Goal: Task Accomplishment & Management: Manage account settings

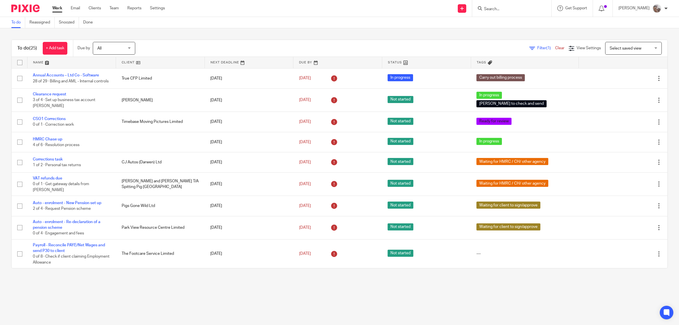
click at [523, 9] on input "Search" at bounding box center [508, 9] width 51 height 5
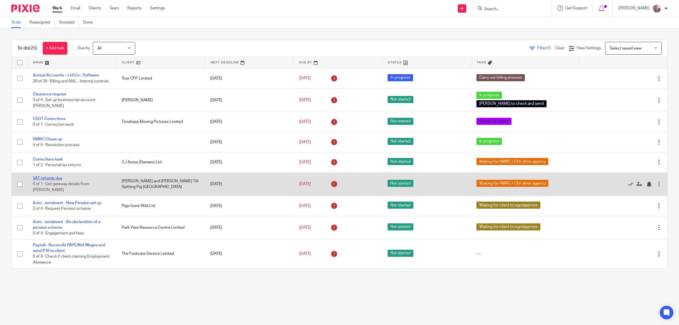
click at [51, 180] on link "VAT refunds due" at bounding box center [47, 178] width 29 height 4
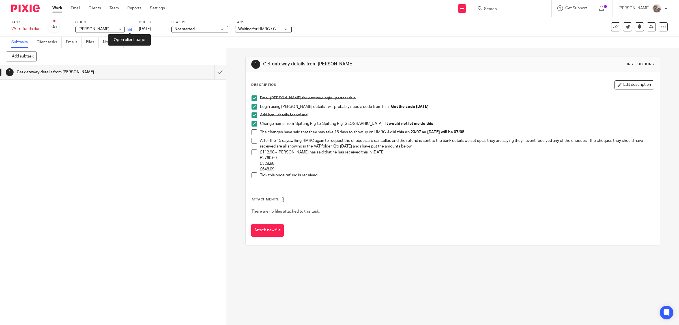
click at [129, 29] on icon at bounding box center [130, 29] width 4 height 4
click at [369, 152] on p "£112.98 - [PERSON_NAME] has said that he has received this in [DATE]" at bounding box center [457, 152] width 394 height 6
click at [277, 171] on p "£648.09" at bounding box center [457, 169] width 394 height 6
click at [625, 88] on button "Edit description" at bounding box center [634, 84] width 40 height 9
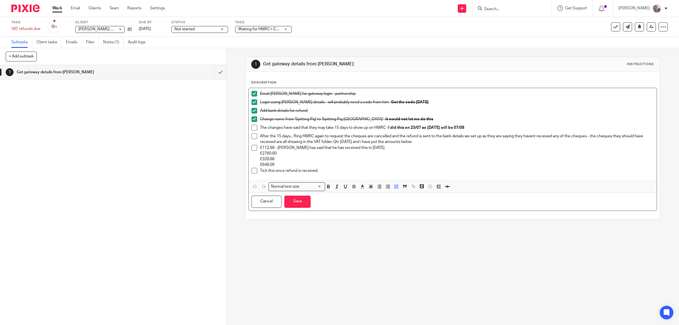
click at [333, 172] on p "Tick this once refund is received." at bounding box center [457, 171] width 394 height 6
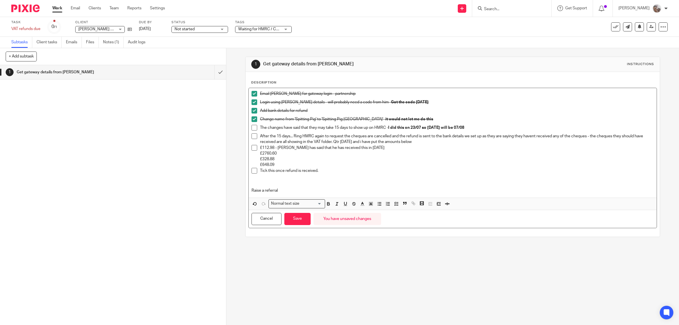
click at [251, 191] on p "Raise a referral" at bounding box center [452, 191] width 403 height 6
click at [254, 134] on span at bounding box center [254, 136] width 6 height 6
click at [310, 188] on p "17/09/2025 - Raise a referral" at bounding box center [452, 191] width 403 height 6
click at [302, 190] on p "17/09/2025 - Raise a referral t cancel" at bounding box center [452, 191] width 403 height 6
click at [324, 188] on p "17/09/2025 - Raise a referral to cancel" at bounding box center [452, 191] width 403 height 6
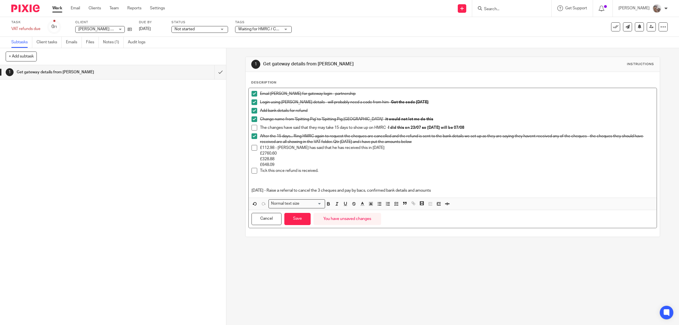
click at [469, 191] on p "17/09/2025 - Raise a referral to cancel the 3 cheques and pay by bacs, confirme…" at bounding box center [452, 191] width 403 height 6
click at [303, 219] on button "Save" at bounding box center [297, 219] width 26 height 12
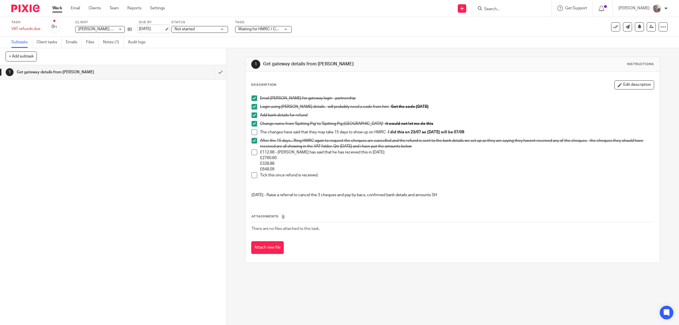
click at [146, 27] on link "7 Aug 2025" at bounding box center [151, 29] width 25 height 6
click at [175, 159] on div "1 Get gateway details from jamie" at bounding box center [113, 195] width 226 height 260
click at [633, 81] on button "Edit description" at bounding box center [634, 84] width 40 height 9
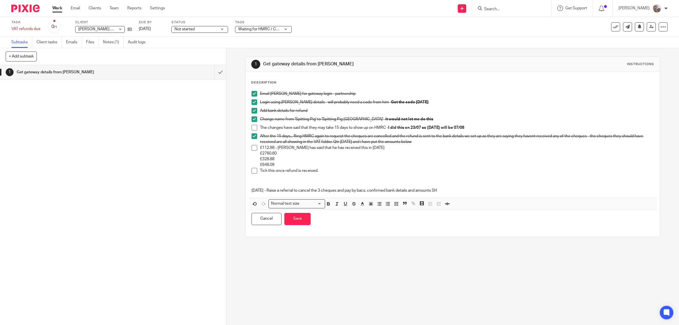
click at [455, 189] on p "17/09/2025 - Raise a referral to cancel the 3 cheques and pay by bacs, confirme…" at bounding box center [452, 191] width 403 height 6
click at [503, 190] on p "17/09/2025 - Raise a referral to cancel the 3 cheques and pay by bacs, confirme…" at bounding box center [452, 191] width 403 height 6
click at [145, 29] on link "30 Sep 2025" at bounding box center [151, 29] width 25 height 6
click at [601, 109] on p "Add bank details for refund" at bounding box center [457, 111] width 394 height 6
click at [573, 190] on p "17/09/2025 - Raise a referral to cancel the 3 cheques and pay by bacs, confirme…" at bounding box center [452, 191] width 403 height 6
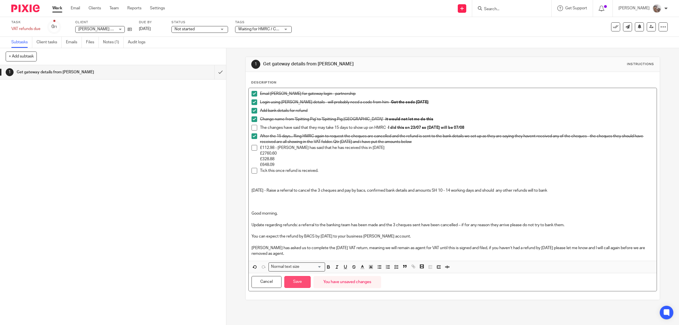
click at [293, 284] on button "Save" at bounding box center [297, 282] width 26 height 12
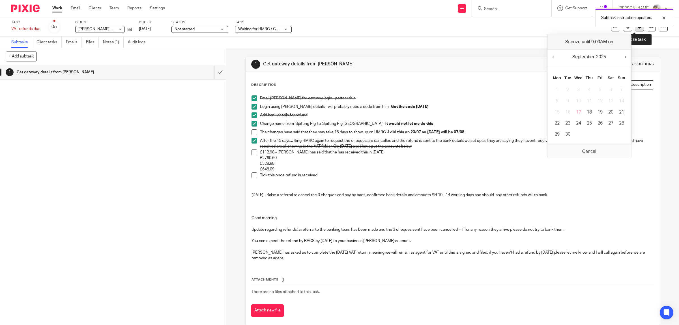
click at [637, 27] on icon at bounding box center [639, 26] width 4 height 4
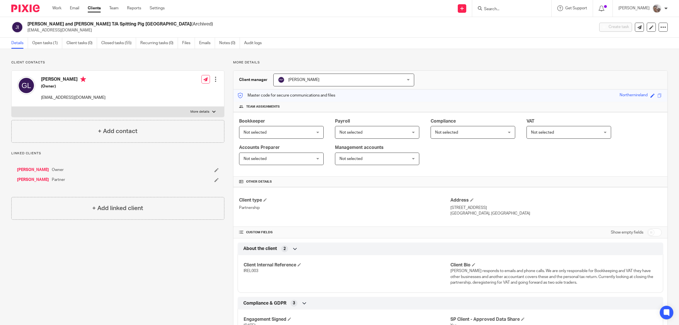
click at [494, 10] on input "Search" at bounding box center [508, 9] width 51 height 5
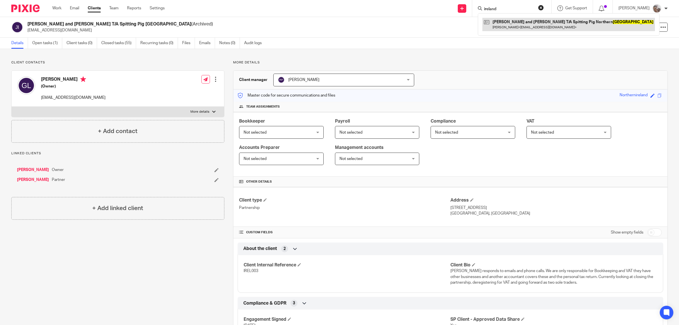
type input "ireland"
click at [513, 22] on link at bounding box center [568, 24] width 173 height 13
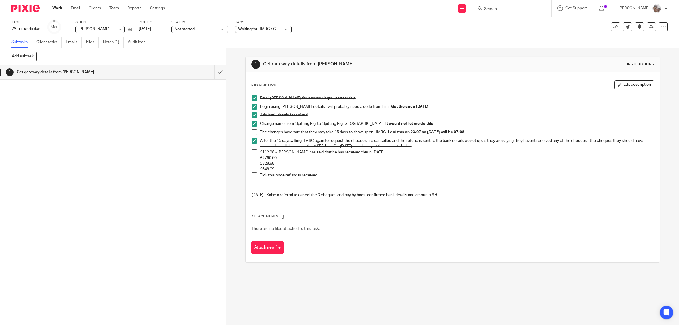
click at [62, 9] on link "Work" at bounding box center [57, 8] width 10 height 6
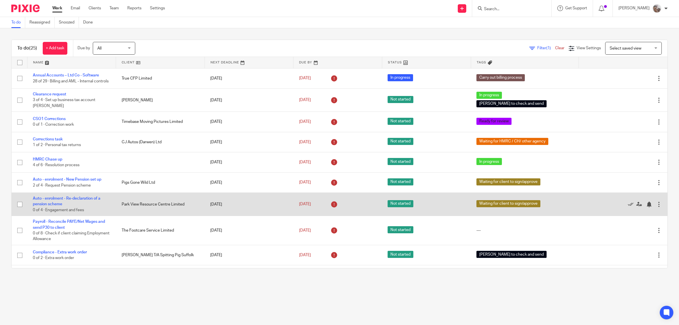
scroll to position [106, 0]
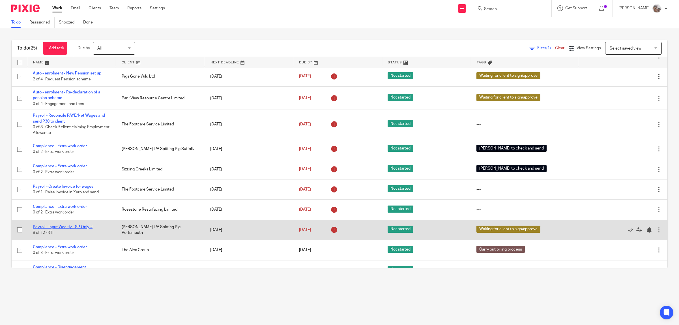
click at [81, 229] on link "Payroll - Input Weekly - SP Only #" at bounding box center [63, 227] width 60 height 4
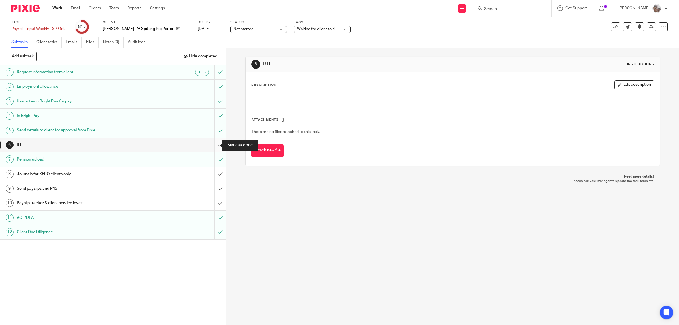
click at [210, 144] on input "submit" at bounding box center [113, 145] width 226 height 14
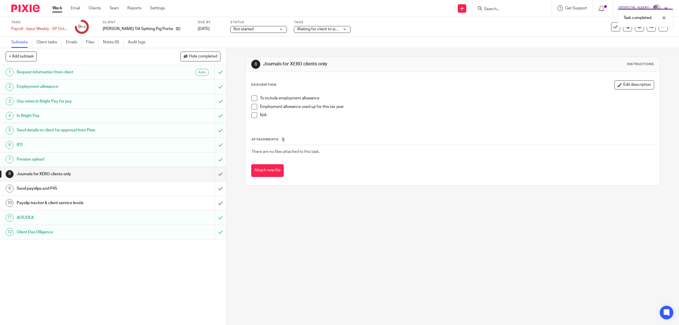
click at [252, 98] on span at bounding box center [254, 98] width 6 height 6
click at [211, 174] on input "submit" at bounding box center [113, 174] width 226 height 14
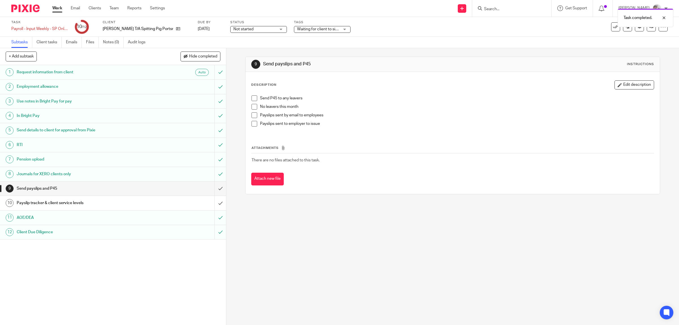
click at [253, 106] on span at bounding box center [254, 107] width 6 height 6
click at [252, 113] on span at bounding box center [254, 115] width 6 height 6
click at [212, 188] on input "submit" at bounding box center [113, 188] width 226 height 14
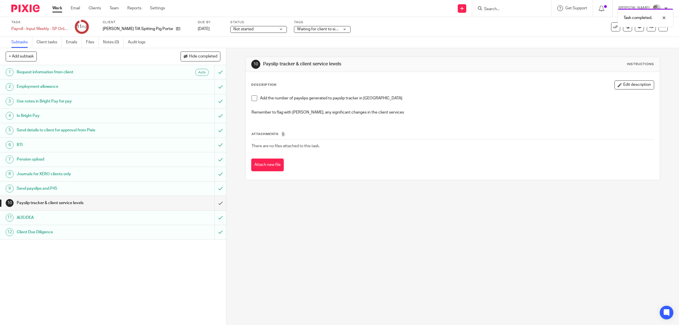
click at [251, 99] on span at bounding box center [254, 98] width 6 height 6
click at [213, 203] on input "submit" at bounding box center [113, 203] width 226 height 14
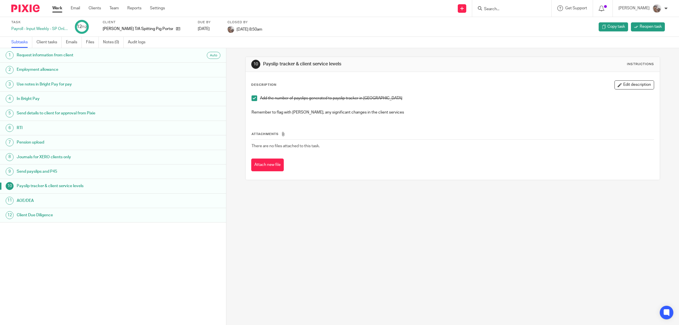
click at [347, 228] on div "10 Payslip tracker & client service levels Instructions Description Edit descri…" at bounding box center [452, 186] width 453 height 277
click at [59, 7] on link "Work" at bounding box center [57, 8] width 10 height 6
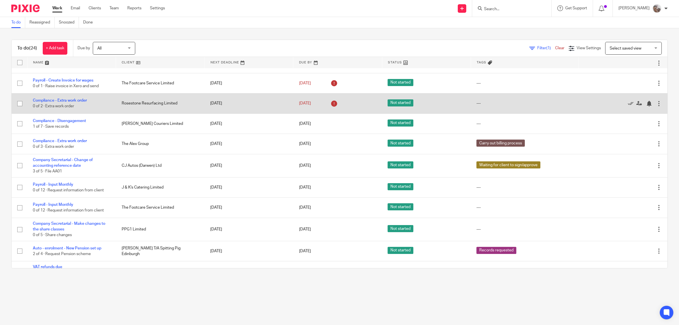
scroll to position [248, 0]
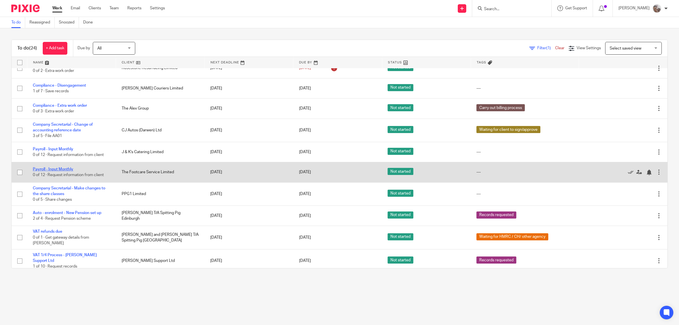
click at [57, 171] on link "Payroll - Input Monthly" at bounding box center [53, 169] width 40 height 4
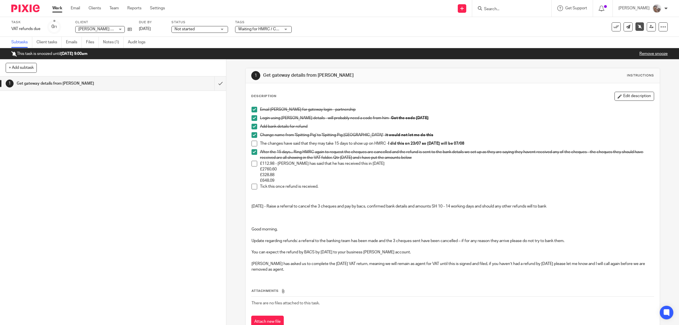
click at [59, 6] on link "Work" at bounding box center [57, 8] width 10 height 6
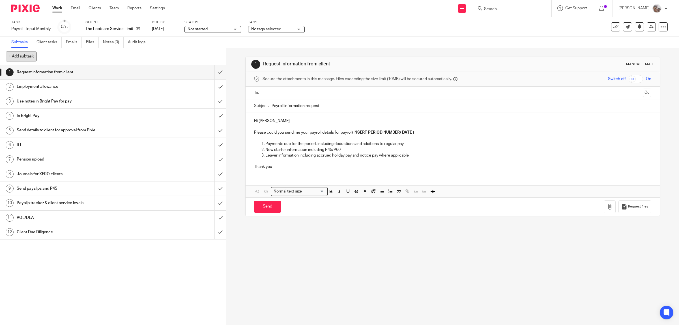
click at [31, 59] on button "+ Add subtask" at bounding box center [21, 56] width 31 height 10
click at [107, 56] on input "text" at bounding box center [93, 57] width 174 height 10
type input "Send inv for wages"
click at [214, 56] on p "+ Add" at bounding box center [212, 57] width 16 height 10
click at [138, 28] on icon at bounding box center [138, 29] width 4 height 4
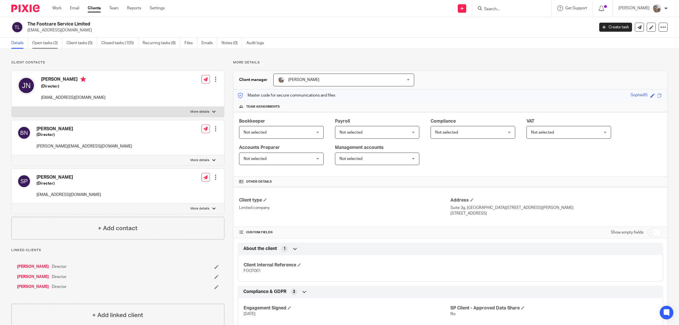
click at [45, 43] on link "Open tasks (3)" at bounding box center [47, 43] width 30 height 11
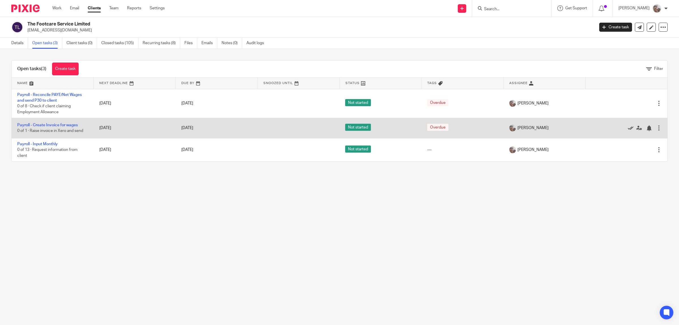
click at [628, 127] on icon at bounding box center [631, 128] width 6 height 6
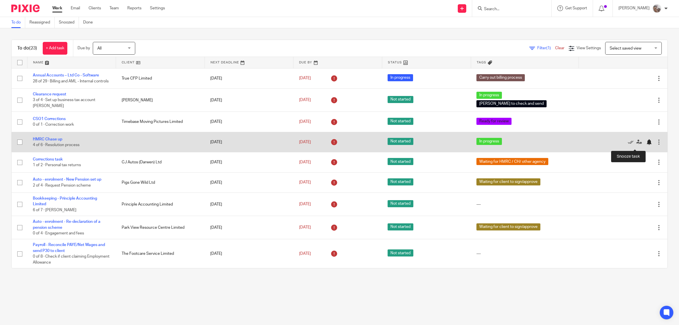
click at [646, 144] on div at bounding box center [649, 142] width 6 height 6
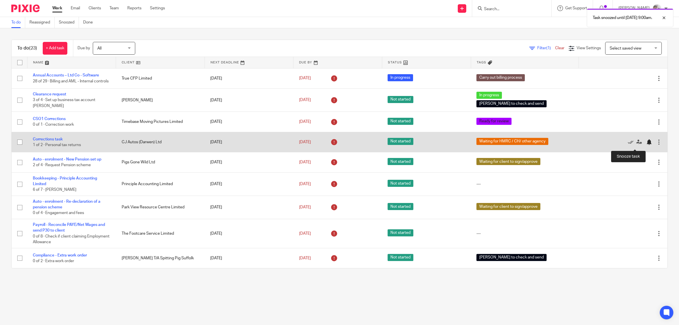
click at [646, 145] on div at bounding box center [649, 142] width 6 height 6
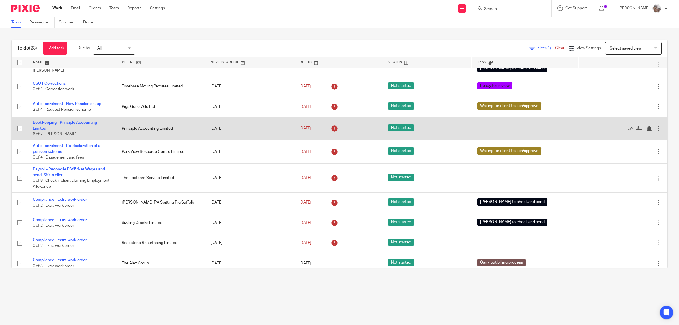
scroll to position [71, 0]
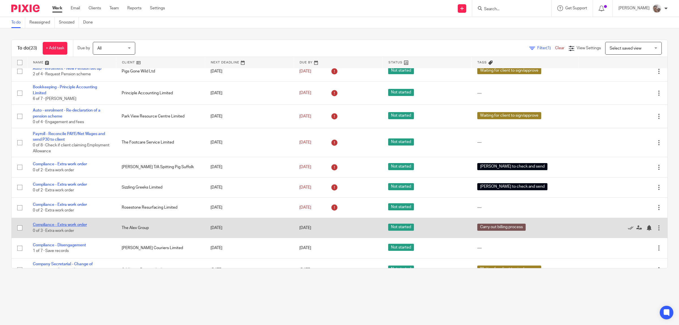
click at [62, 227] on link "Compliance - Extra work order" at bounding box center [60, 225] width 54 height 4
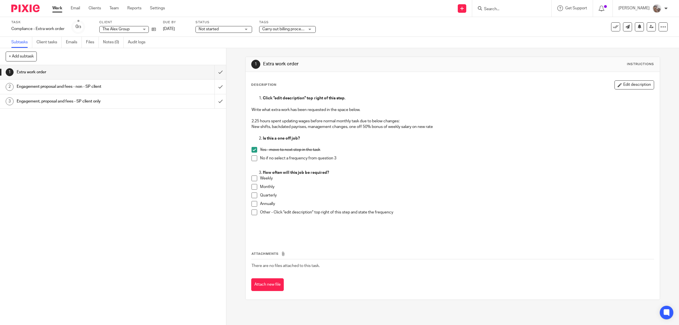
drag, startPoint x: 459, startPoint y: 157, endPoint x: 453, endPoint y: 141, distance: 16.7
click at [459, 156] on p "No if no select a frequency from question 3" at bounding box center [457, 158] width 394 height 6
drag, startPoint x: 429, startPoint y: 130, endPoint x: 246, endPoint y: 121, distance: 182.4
click at [249, 121] on div "Click "edit description" top right of this step . Write what extra work has bee…" at bounding box center [453, 166] width 408 height 147
copy div "2.25 hours spent updating wages before normal monthly task due to below changes…"
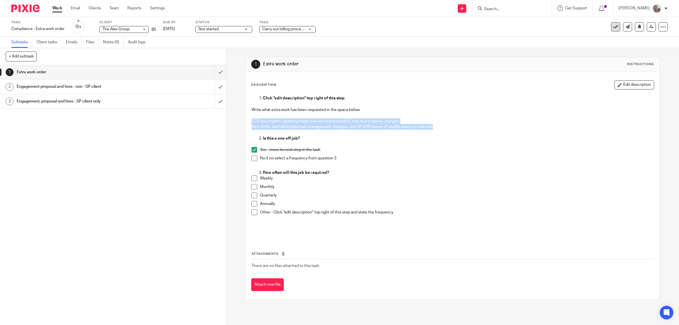
click at [613, 27] on icon at bounding box center [616, 27] width 6 height 6
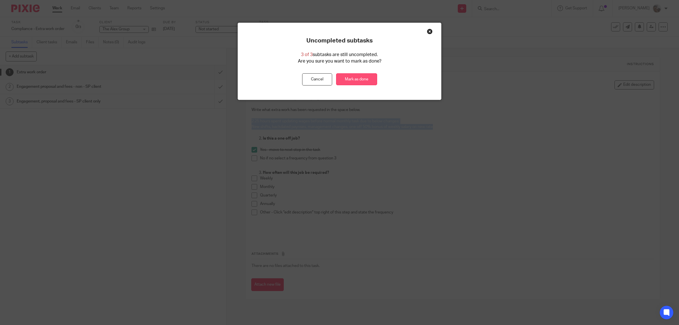
click at [351, 78] on link "Mark as done" at bounding box center [356, 79] width 41 height 12
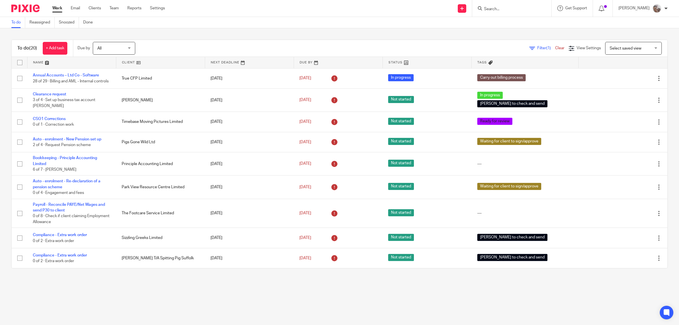
click at [514, 8] on input "Search" at bounding box center [508, 9] width 51 height 5
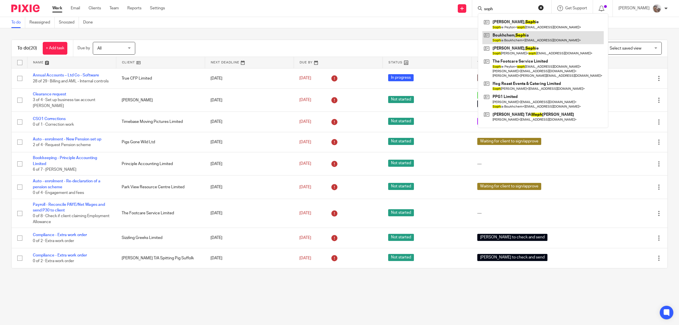
type input "soph"
click at [518, 39] on link at bounding box center [542, 37] width 121 height 13
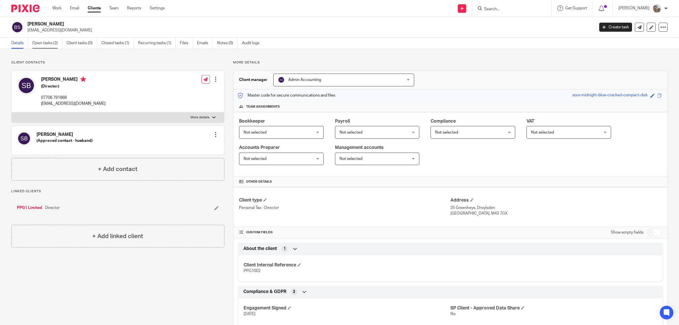
click at [46, 43] on link "Open tasks (2)" at bounding box center [47, 43] width 30 height 11
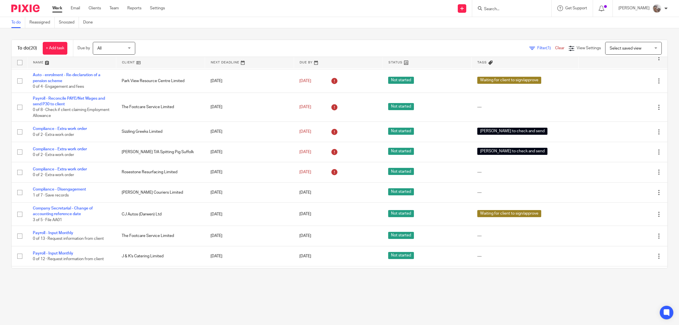
scroll to position [177, 0]
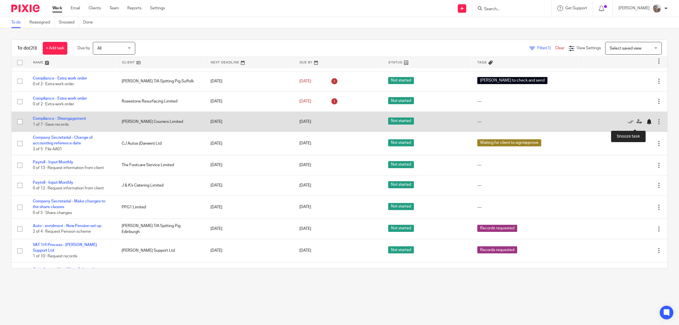
click at [434, 124] on div at bounding box center [649, 122] width 6 height 6
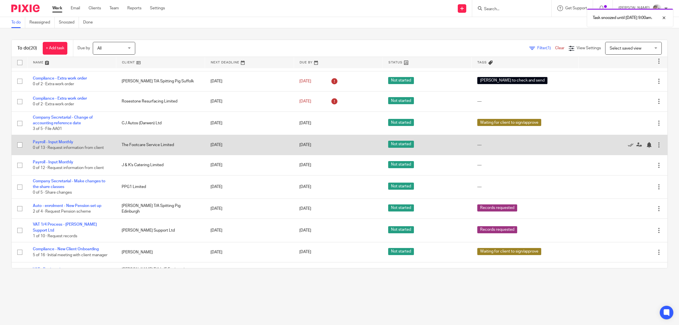
scroll to position [141, 0]
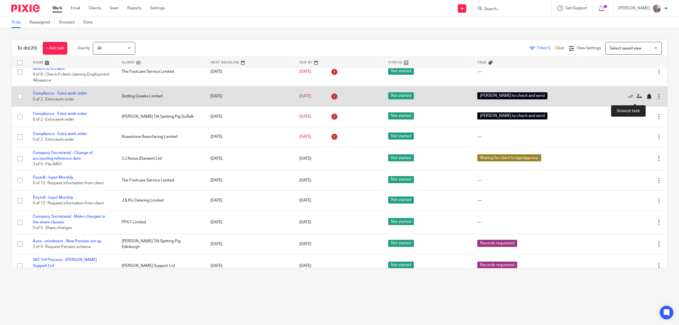
click at [434, 98] on div at bounding box center [649, 97] width 6 height 6
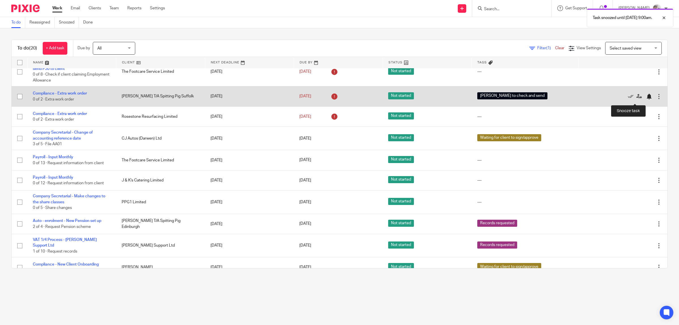
click at [434, 98] on div at bounding box center [649, 97] width 6 height 6
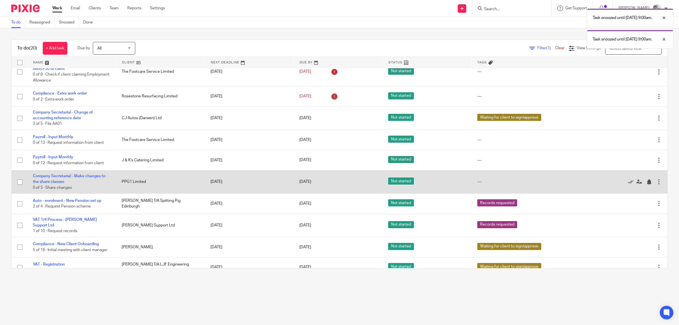
scroll to position [0, 0]
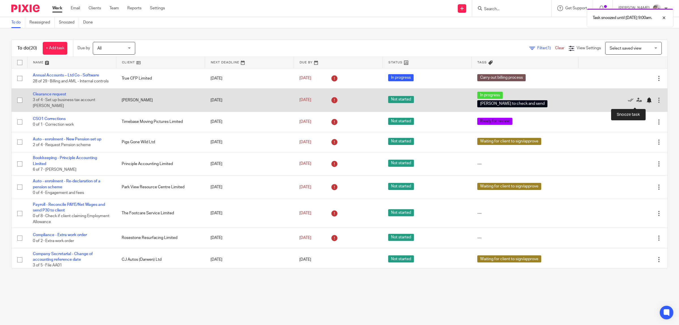
click at [434, 102] on div at bounding box center [649, 100] width 6 height 6
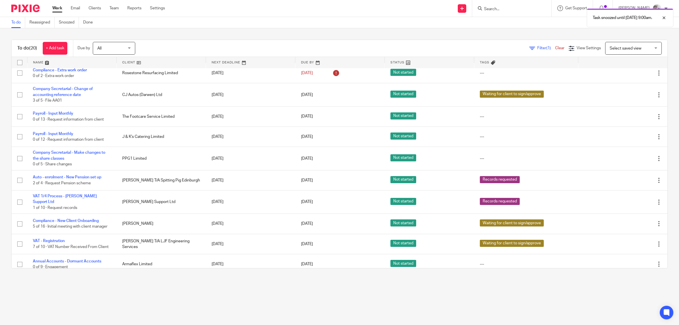
scroll to position [154, 0]
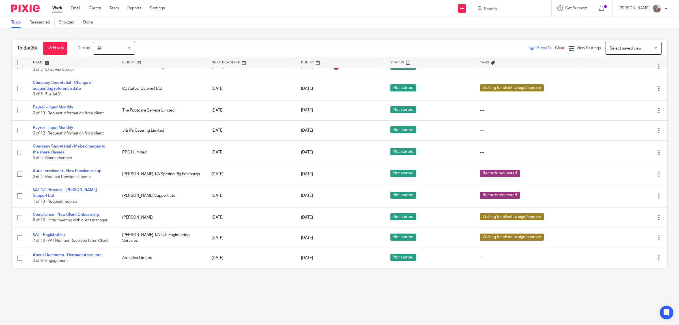
click at [434, 8] on input "Search" at bounding box center [508, 9] width 51 height 5
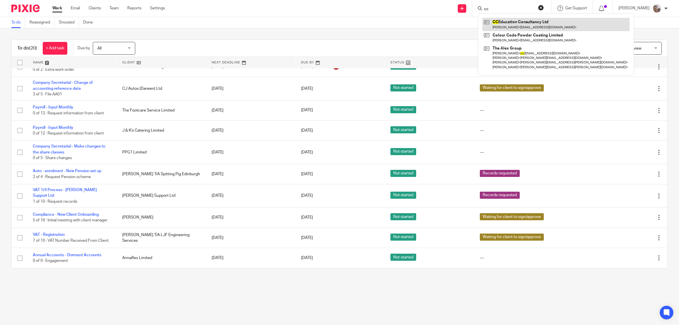
type input "cc"
click at [434, 24] on link at bounding box center [555, 24] width 147 height 13
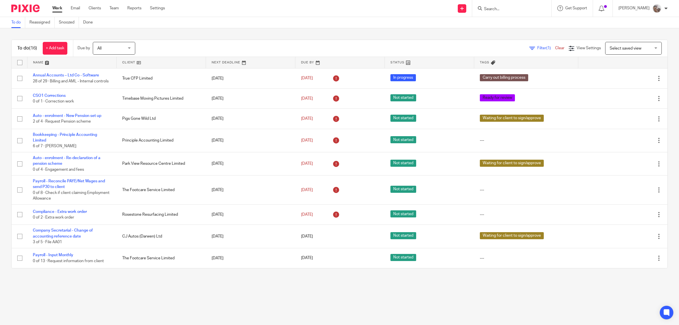
click at [503, 7] on input "Search" at bounding box center [508, 9] width 51 height 5
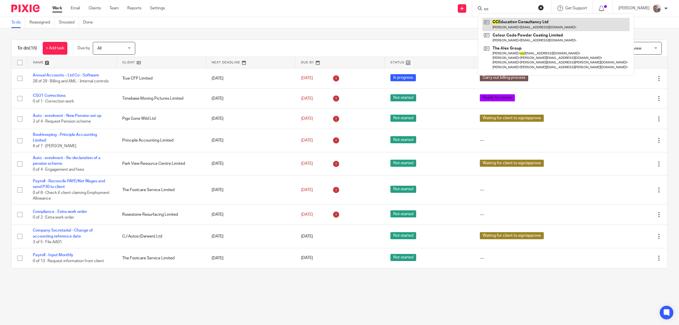
type input "cc"
click at [547, 22] on link at bounding box center [555, 24] width 147 height 13
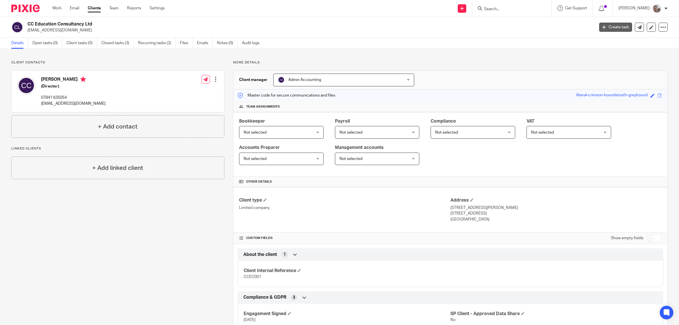
click at [612, 24] on link "Create task" at bounding box center [615, 27] width 33 height 9
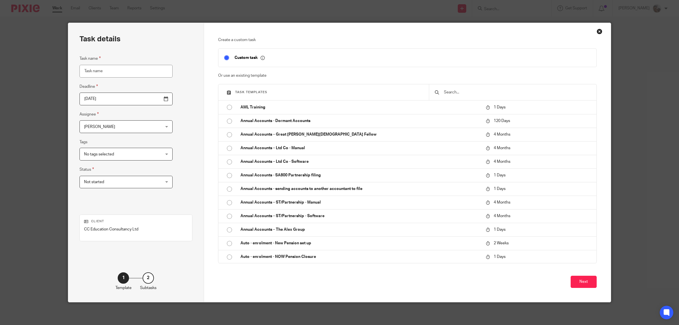
click at [467, 94] on input "text" at bounding box center [516, 92] width 147 height 6
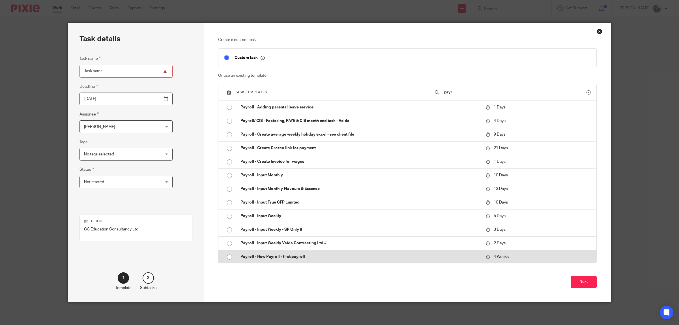
type input "payr"
click at [293, 257] on p "Payroll - New Payroll - first payroll" at bounding box center [360, 257] width 240 height 6
type input "[DATE]"
type input "Payroll - New Payroll - first payroll"
checkbox input "false"
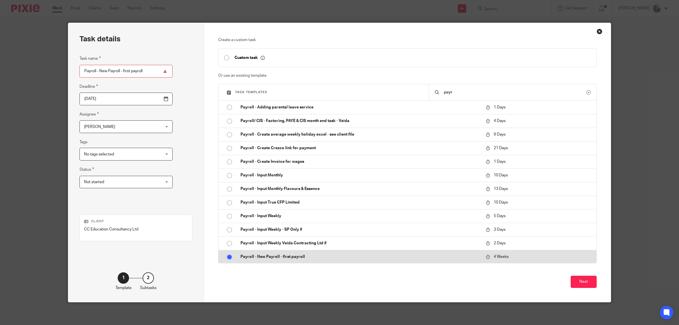
radio input "true"
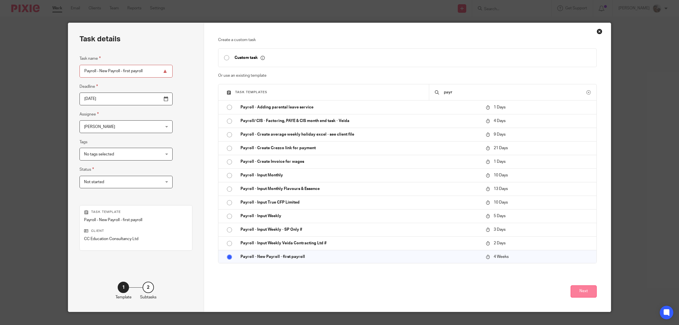
click at [581, 290] on button "Next" at bounding box center [584, 291] width 26 height 12
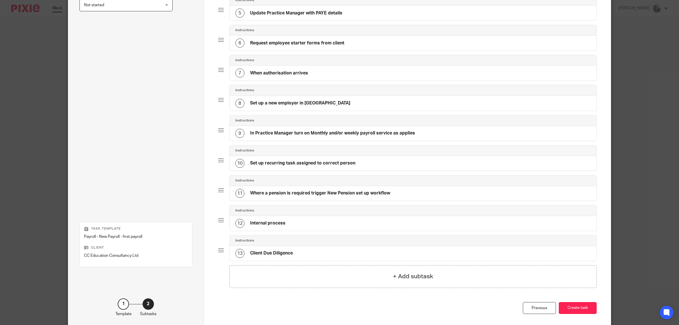
scroll to position [206, 0]
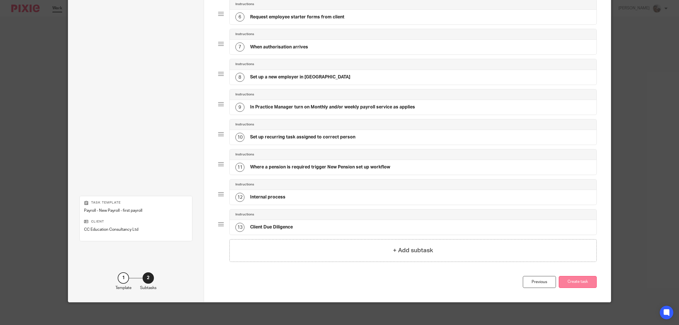
click at [584, 282] on button "Create task" at bounding box center [578, 282] width 38 height 12
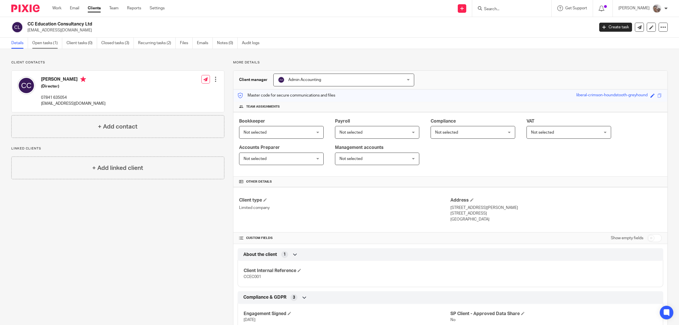
click at [45, 43] on link "Open tasks (1)" at bounding box center [47, 43] width 30 height 11
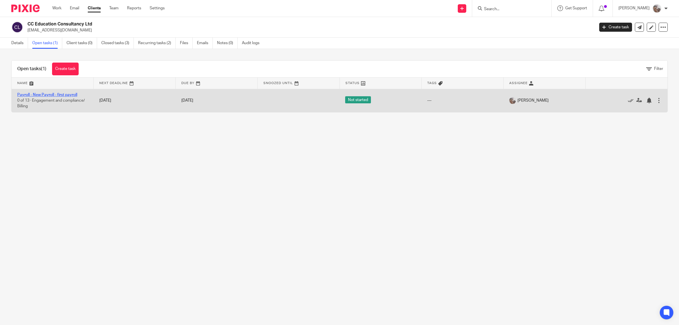
click at [39, 94] on link "Payroll - New Payroll - first payroll" at bounding box center [47, 95] width 60 height 4
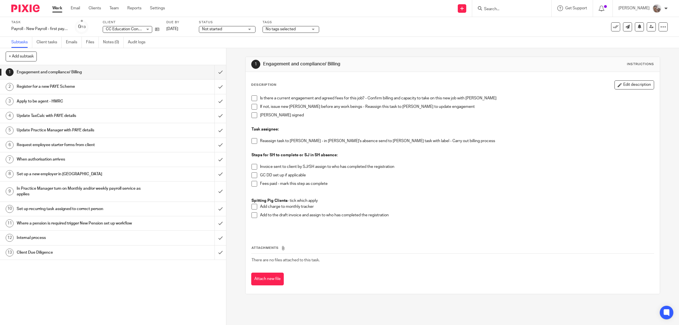
click at [251, 99] on span at bounding box center [254, 98] width 6 height 6
click at [251, 100] on span at bounding box center [254, 98] width 6 height 6
click at [45, 85] on h1 "Register for a new PAYE Scheme" at bounding box center [81, 86] width 128 height 8
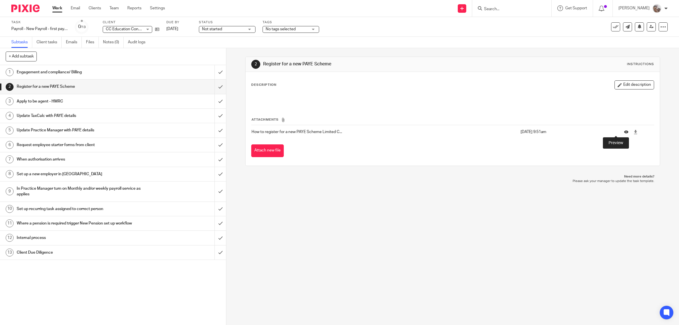
click at [624, 132] on icon at bounding box center [626, 132] width 4 height 4
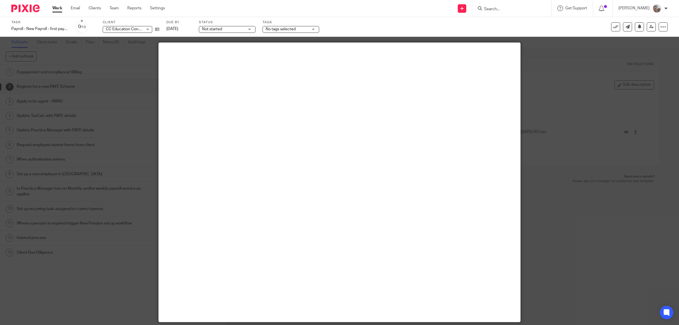
click at [378, 115] on main at bounding box center [340, 182] width 362 height 279
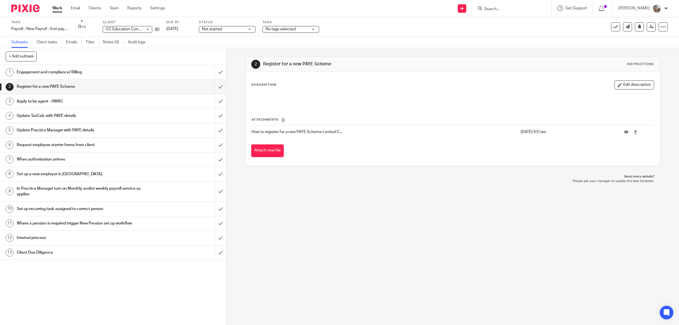
click at [510, 7] on input "Search" at bounding box center [508, 9] width 51 height 5
click at [155, 27] on icon at bounding box center [157, 29] width 4 height 4
click at [212, 86] on input "submit" at bounding box center [113, 86] width 226 height 14
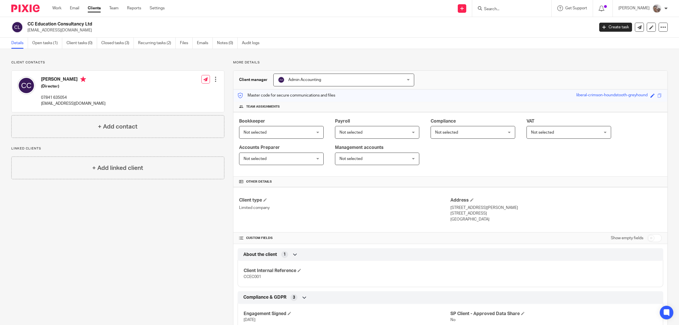
drag, startPoint x: 93, startPoint y: 23, endPoint x: 27, endPoint y: 26, distance: 65.1
click at [27, 26] on h2 "CC Education Consultancy Ltd" at bounding box center [252, 24] width 451 height 6
copy h2 "CC Education Consultancy Ltd"
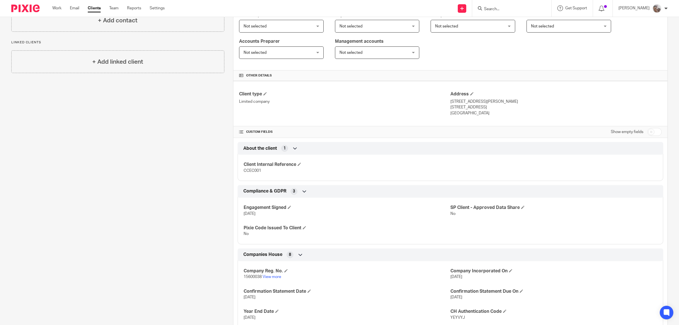
scroll to position [177, 0]
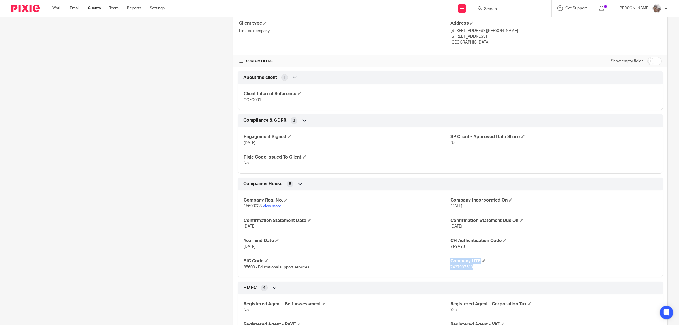
drag, startPoint x: 471, startPoint y: 268, endPoint x: 446, endPoint y: 268, distance: 25.5
click at [446, 268] on div "Company Reg. No. 15600038 View more Company Incorporated On 28 Mar 2024 Confirm…" at bounding box center [450, 231] width 425 height 91
click at [491, 268] on p "7437907513" at bounding box center [553, 267] width 207 height 6
drag, startPoint x: 474, startPoint y: 268, endPoint x: 447, endPoint y: 268, distance: 26.9
click at [450, 268] on p "7437907513" at bounding box center [553, 267] width 207 height 6
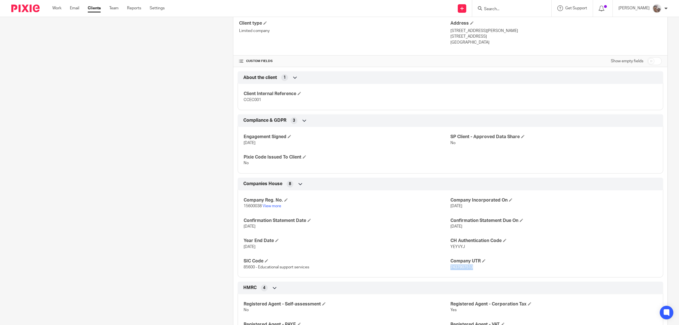
copy span "7437907513"
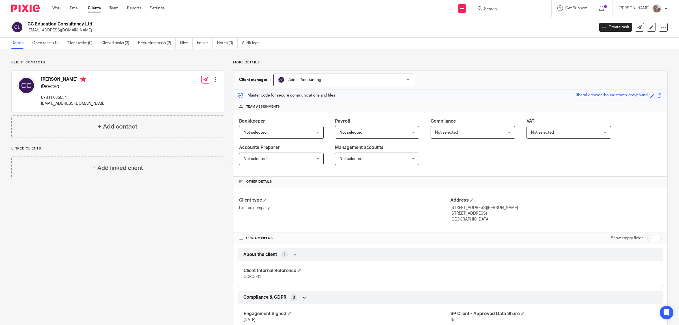
drag, startPoint x: 84, startPoint y: 25, endPoint x: 27, endPoint y: 23, distance: 57.4
click at [27, 23] on div "CC Education Consultancy Ltd crlclarke@yahoo.co.uk" at bounding box center [300, 27] width 579 height 12
copy h2 "CC Education Consultancy Ltd"
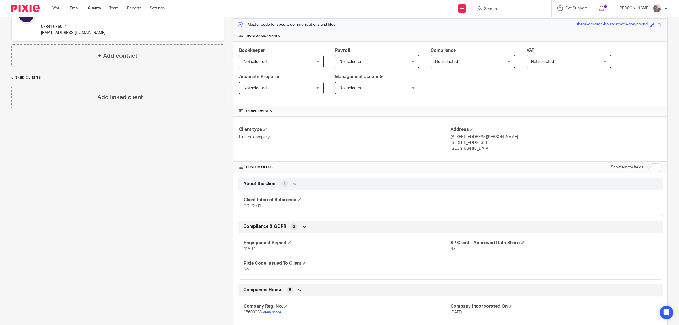
click at [274, 311] on link "View more" at bounding box center [272, 312] width 19 height 4
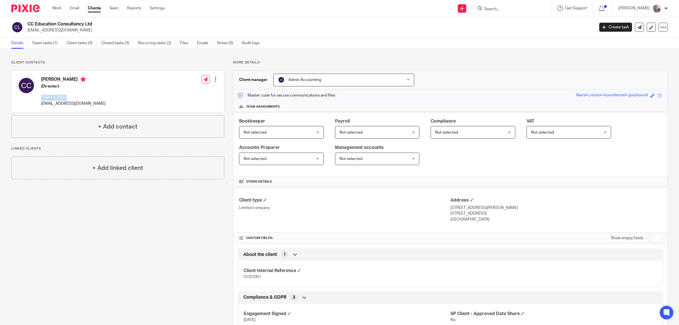
drag, startPoint x: 67, startPoint y: 98, endPoint x: 41, endPoint y: 98, distance: 26.3
click at [41, 98] on p "07841 635054" at bounding box center [73, 98] width 64 height 6
copy p "07841 635054"
drag, startPoint x: 75, startPoint y: 105, endPoint x: 41, endPoint y: 105, distance: 33.9
click at [41, 105] on p "crlclarke@yahoo.co.uk" at bounding box center [73, 104] width 64 height 6
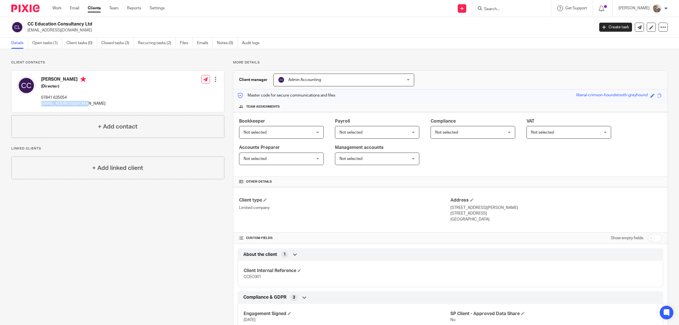
copy p "crlclarke@yahoo.co.uk"
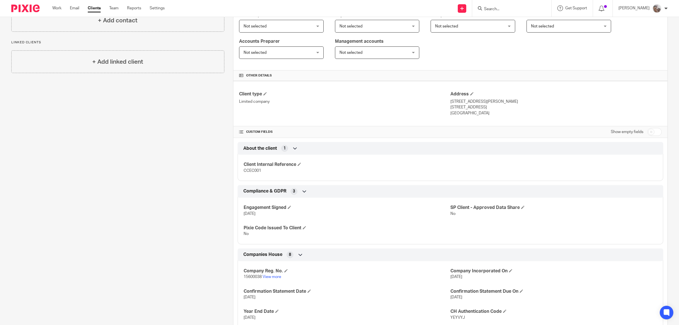
scroll to position [177, 0]
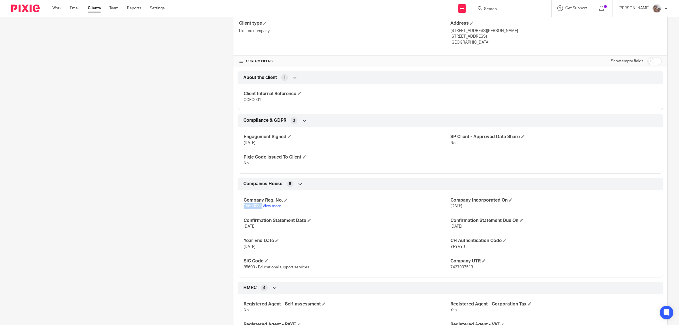
drag, startPoint x: 255, startPoint y: 207, endPoint x: 243, endPoint y: 207, distance: 11.9
click at [244, 207] on p "15600038 View more" at bounding box center [347, 206] width 207 height 6
copy span "15600038"
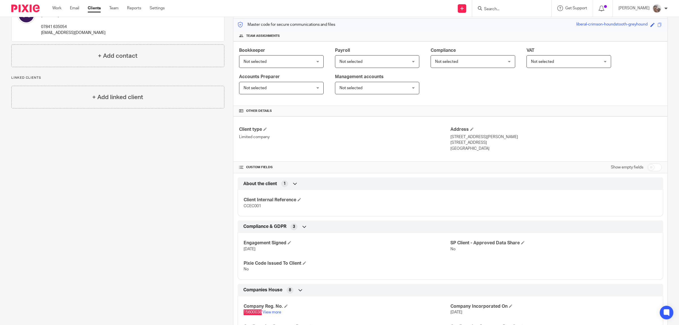
scroll to position [35, 0]
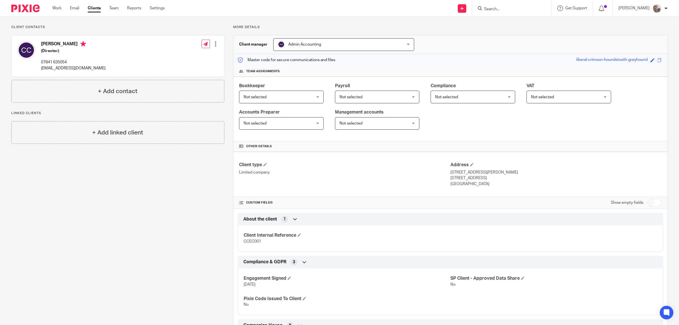
drag, startPoint x: 81, startPoint y: 42, endPoint x: 42, endPoint y: 44, distance: 39.9
click at [42, 44] on h4 "Christopher Clarke" at bounding box center [73, 44] width 64 height 7
copy h4 "Christopher Clarke"
drag, startPoint x: 68, startPoint y: 61, endPoint x: 41, endPoint y: 62, distance: 26.6
click at [41, 62] on p "07841 635054" at bounding box center [73, 62] width 64 height 6
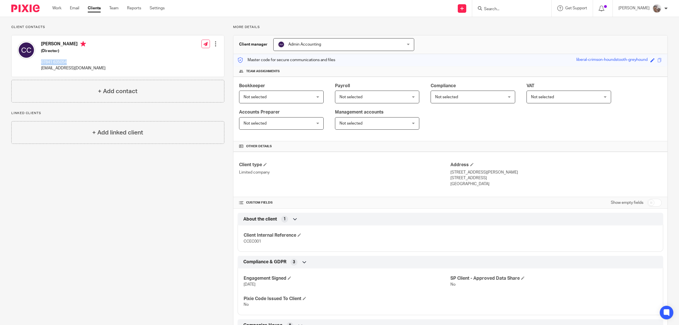
copy p "07841 635054"
drag, startPoint x: 93, startPoint y: 69, endPoint x: 41, endPoint y: 69, distance: 51.5
click at [41, 69] on div "Christopher Clarke (Director) 07841 635054 crlclarke@yahoo.co.uk Edit contact C…" at bounding box center [118, 55] width 212 height 41
copy p "crlclarke@yahoo.co.uk"
drag, startPoint x: 82, startPoint y: 43, endPoint x: 39, endPoint y: 44, distance: 43.3
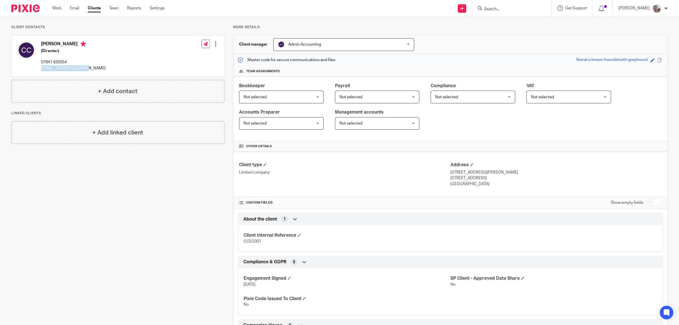
click at [39, 44] on div "Christopher Clarke (Director) 07841 635054 crlclarke@yahoo.co.uk" at bounding box center [61, 56] width 88 height 36
copy h4 "[PERSON_NAME]"
click at [214, 46] on div at bounding box center [216, 44] width 6 height 6
click at [193, 56] on link "Edit contact" at bounding box center [188, 57] width 54 height 8
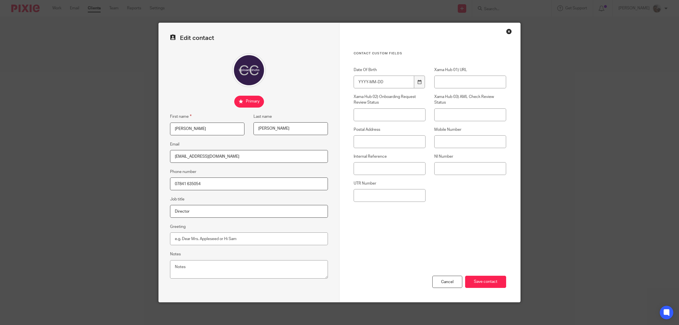
click at [507, 31] on div "Close this dialog window" at bounding box center [509, 32] width 6 height 6
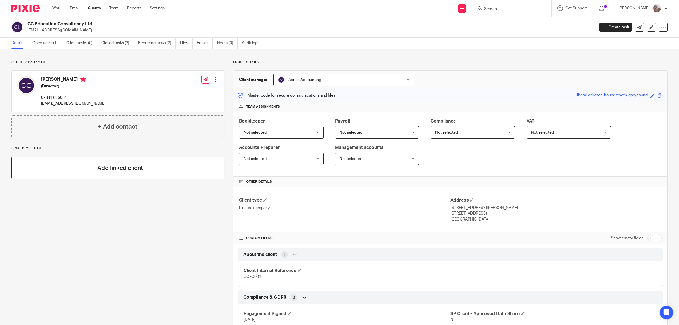
click at [50, 168] on div "+ Add linked client" at bounding box center [117, 167] width 213 height 23
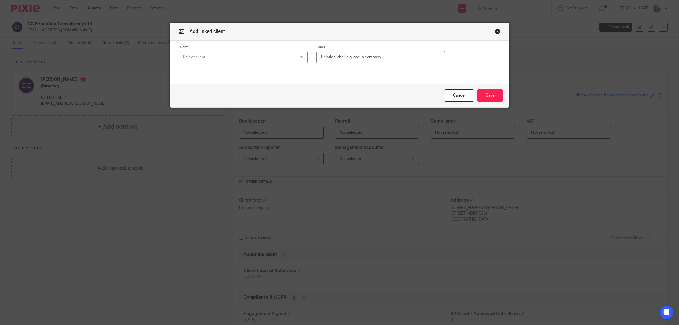
click at [224, 57] on div "Select client" at bounding box center [232, 57] width 99 height 12
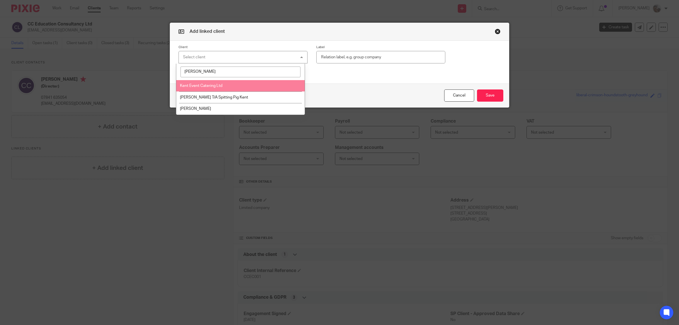
type input "ken"
click at [220, 87] on span "Kent Event Catering Ltd" at bounding box center [201, 86] width 42 height 4
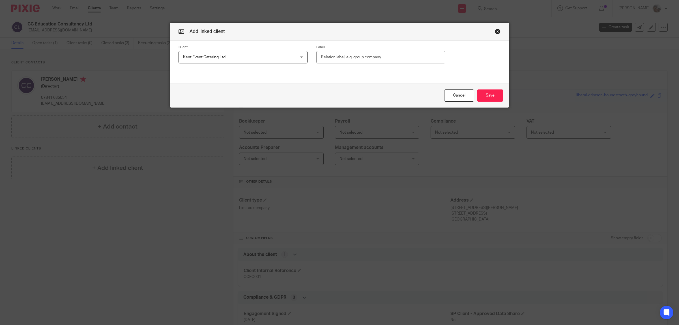
click at [330, 57] on input "text" at bounding box center [380, 57] width 129 height 13
type input "Director"
click at [490, 95] on button "Save" at bounding box center [490, 95] width 26 height 12
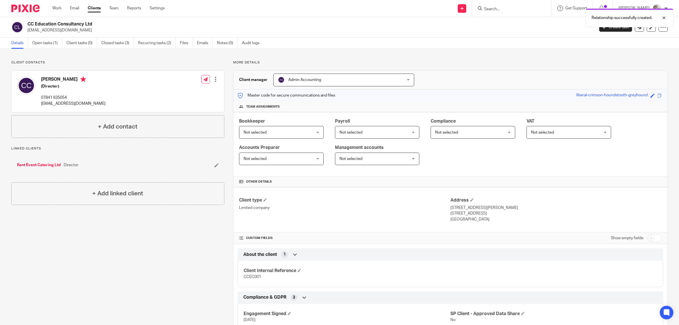
click at [46, 164] on link "Kent Event Catering Ltd" at bounding box center [39, 165] width 44 height 6
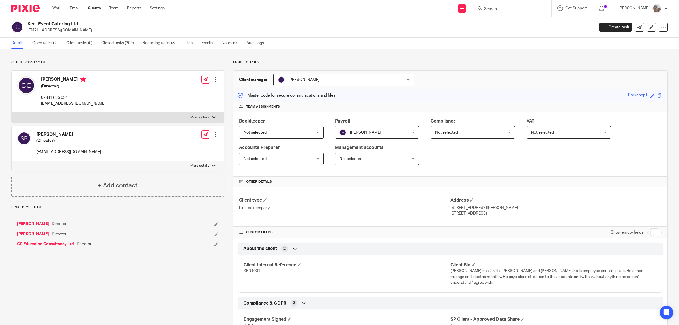
click at [207, 117] on p "More details" at bounding box center [199, 117] width 19 height 5
click at [12, 112] on input "More details" at bounding box center [11, 112] width 0 height 0
checkbox input "true"
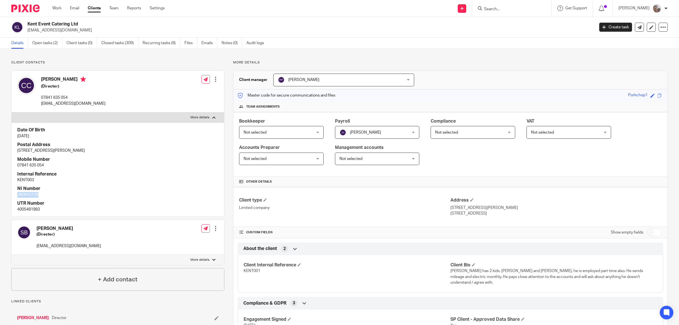
drag, startPoint x: 43, startPoint y: 195, endPoint x: 17, endPoint y: 193, distance: 26.4
click at [17, 193] on div "Date Of Birth 5 Oct 1978 Postal Address 99 Linton Road, Loose, Maidstone, ME15 …" at bounding box center [118, 169] width 212 height 94
copy p "JN004373B"
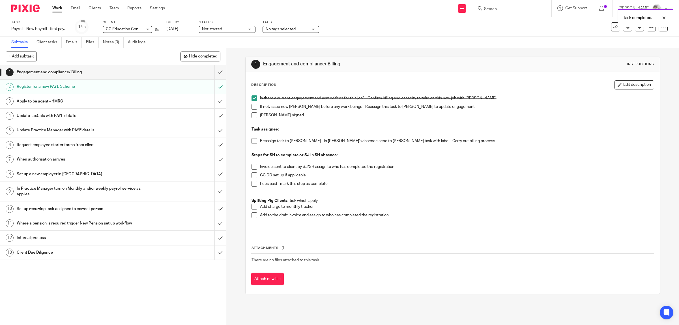
click at [41, 102] on h1 "Apply to be agent - HMRC" at bounding box center [81, 101] width 128 height 8
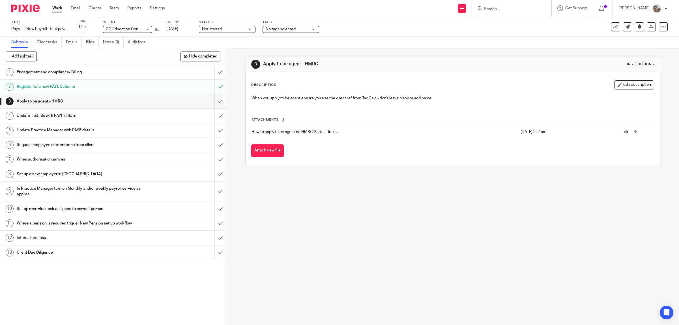
click at [275, 26] on span "No tags selected" at bounding box center [287, 29] width 42 height 6
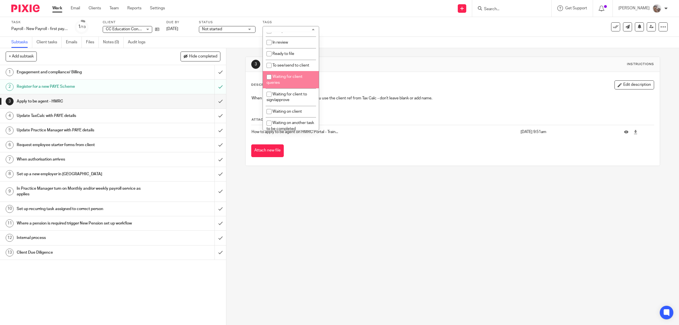
scroll to position [106, 0]
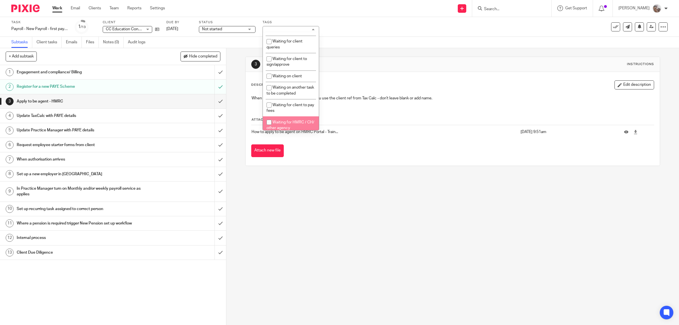
click at [289, 117] on li "Waiting for HMRC / CH/ other agency" at bounding box center [291, 124] width 56 height 17
checkbox input "true"
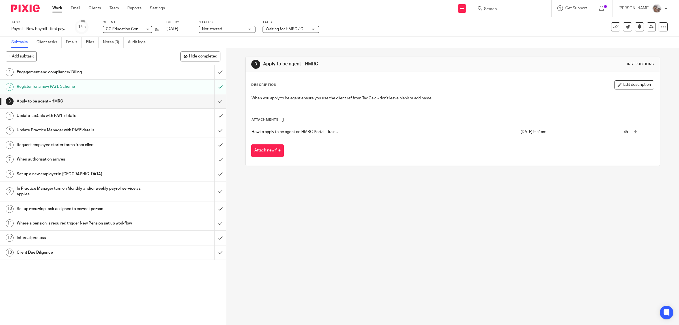
click at [313, 234] on div "3 Apply to be agent - HMRC Instructions Description Edit description When you a…" at bounding box center [452, 186] width 453 height 277
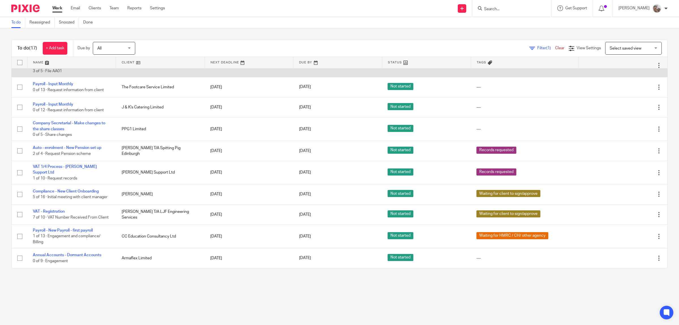
scroll to position [180, 0]
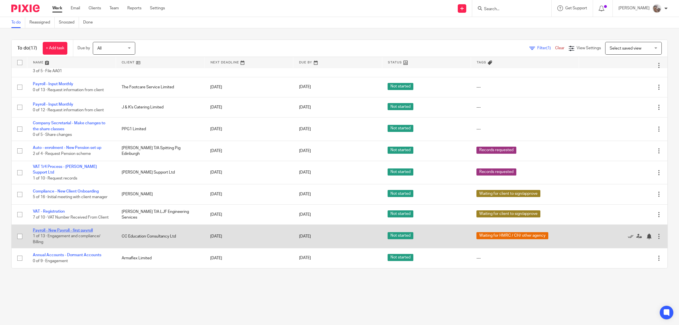
click at [56, 230] on link "Payroll - New Payroll - first payroll" at bounding box center [63, 230] width 60 height 4
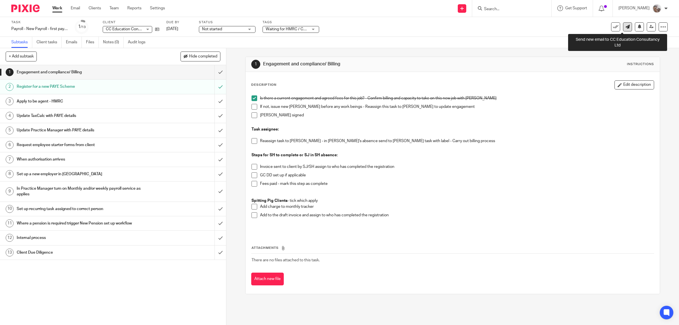
click at [625, 27] on icon at bounding box center [627, 27] width 4 height 4
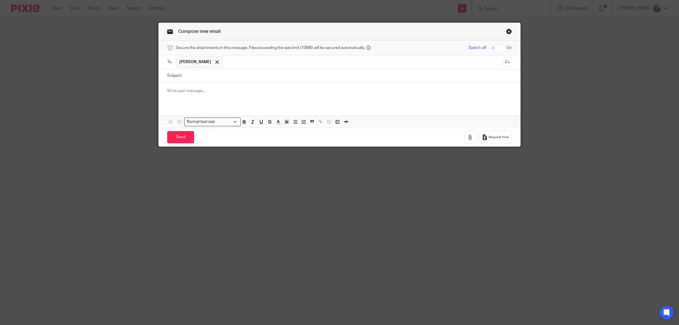
click at [204, 89] on p at bounding box center [339, 91] width 345 height 6
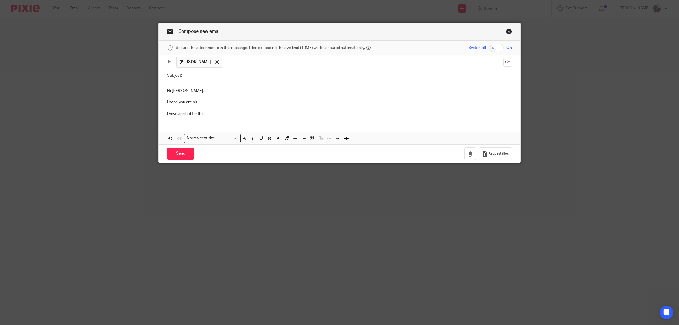
click at [167, 115] on p "I have applied for the" at bounding box center [339, 114] width 345 height 6
click at [277, 113] on p "Thank you for signing your engagement I have applied for the" at bounding box center [339, 114] width 345 height 6
click at [288, 115] on p "Thank you for signing your engagement I have applied for the payroll, please le…" at bounding box center [339, 114] width 345 height 6
click at [195, 77] on input "Subject:" at bounding box center [348, 75] width 327 height 13
type input "CC Education PAYE Scheme"
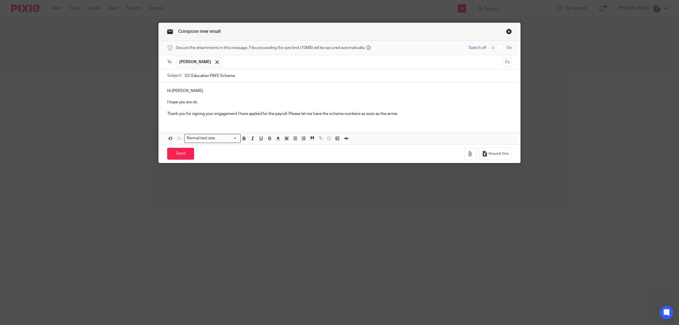
click at [405, 115] on p "Thank you for signing your engagement I have applied for the payroll. Please le…" at bounding box center [339, 114] width 345 height 6
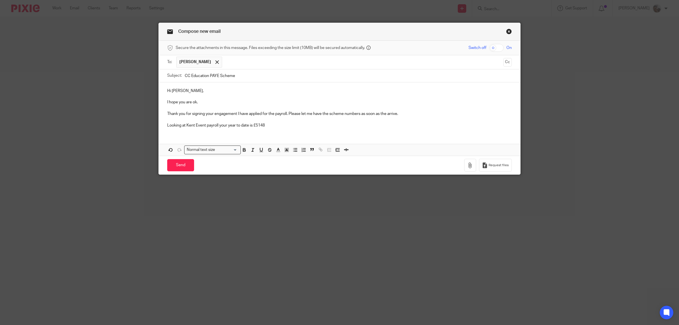
click at [216, 125] on p "Looking at Kent Event payroll your year to date is £5148" at bounding box center [339, 125] width 345 height 6
click at [272, 124] on p "Looking at Kent Event payroll, your year to date is £5148" at bounding box center [339, 125] width 345 height 6
click at [440, 126] on p "Looking at Kent Event payroll, your year to date is £5148.00. To use up your pe…" at bounding box center [339, 125] width 345 height 6
click at [247, 124] on p "Looking at Kent Event payroll, your year to date is £5148.00. To use up your pe…" at bounding box center [339, 125] width 345 height 6
click at [470, 125] on p "Looking at Kent Event payroll, your year to date income is £5148.00. To use up …" at bounding box center [339, 125] width 345 height 6
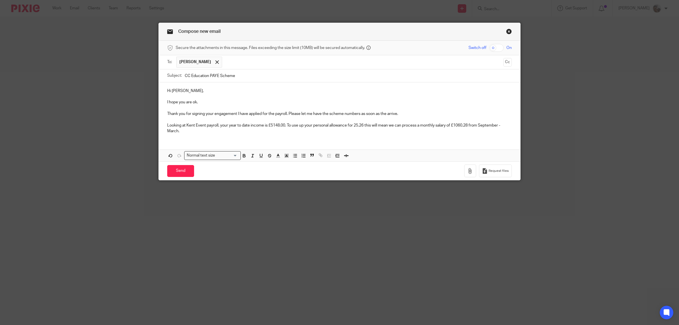
click at [238, 60] on input "text" at bounding box center [363, 62] width 276 height 11
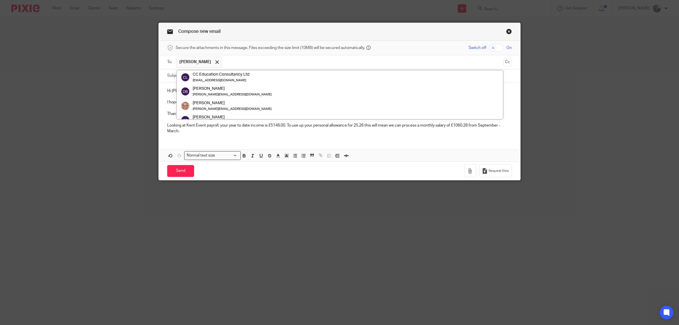
click at [50, 107] on div "Compose new email Secure the attachments in this message. Files exceeding the s…" at bounding box center [339, 162] width 679 height 325
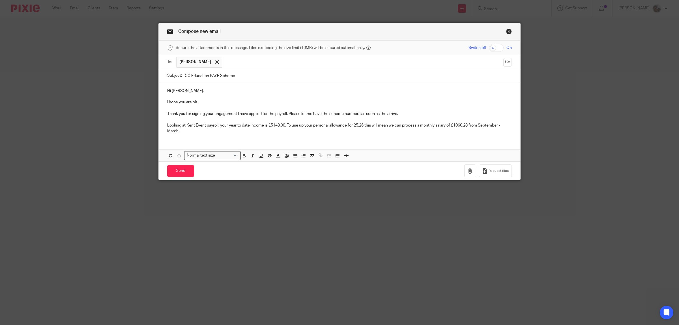
click at [183, 133] on p "Looking at Kent Event payroll, your year to date income is £5148.00. To use up …" at bounding box center [339, 128] width 345 height 12
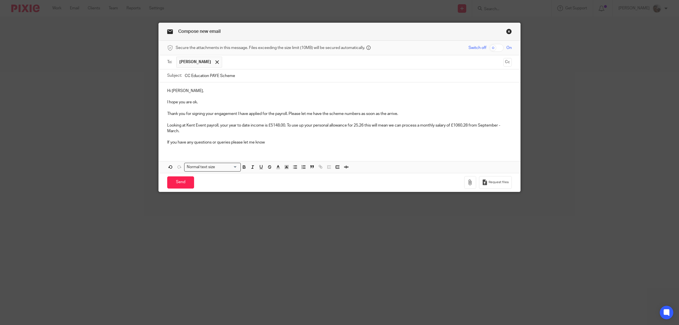
click at [183, 133] on p "Looking at Kent Event payroll, your year to date income is £5148.00. To use up …" at bounding box center [339, 128] width 345 height 12
click at [272, 142] on p "If you have any questions or queries please let me know" at bounding box center [339, 142] width 345 height 6
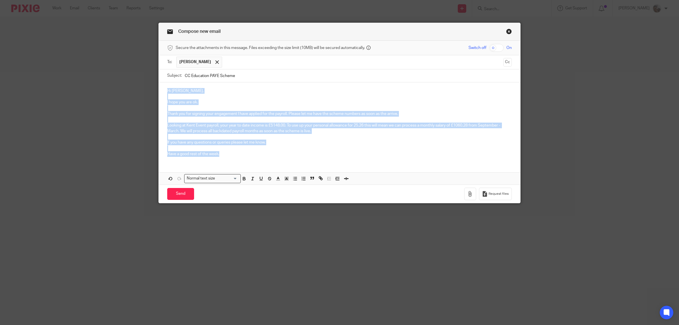
drag, startPoint x: 208, startPoint y: 146, endPoint x: 164, endPoint y: 92, distance: 69.5
click at [164, 92] on div "Hi Chris, I hope you are ok. Thank you for signing your engagement I have appli…" at bounding box center [340, 121] width 362 height 79
copy div "Hi Chris, I hope you are ok. Thank you for signing your engagement I have appli…"
click at [468, 125] on p "Looking at Kent Event payroll, your year to date income is £5148.00. To use up …" at bounding box center [339, 128] width 345 height 12
drag, startPoint x: 236, startPoint y: 153, endPoint x: 162, endPoint y: 86, distance: 100.0
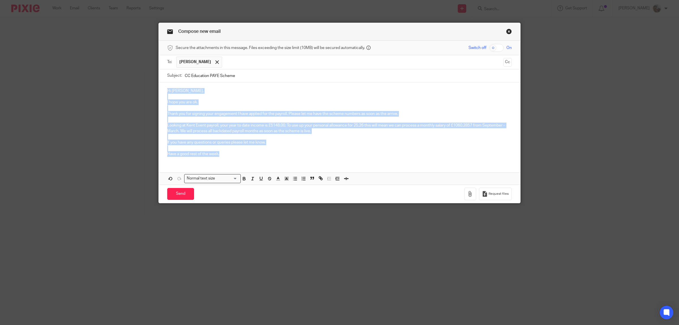
click at [162, 86] on div "Hi Chris, I hope you are ok. Thank you for signing your engagement I have appli…" at bounding box center [340, 121] width 362 height 79
copy div "Hi Chris, I hope you are ok. Thank you for signing your engagement I have appli…"
click at [183, 194] on input "Send" at bounding box center [180, 194] width 27 height 12
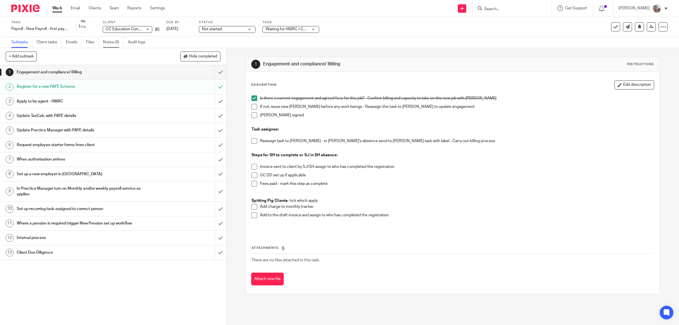
click at [112, 44] on link "Notes (0)" at bounding box center [113, 42] width 21 height 11
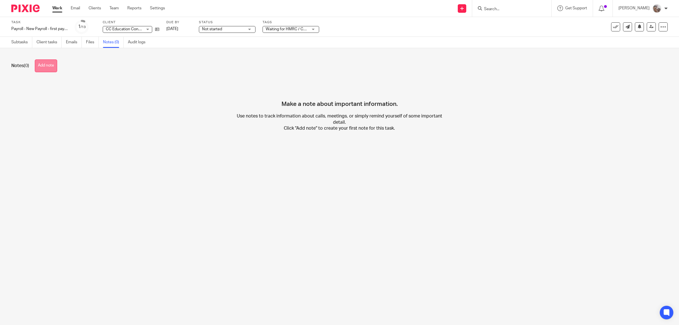
click at [47, 64] on button "Add note" at bounding box center [46, 65] width 22 height 13
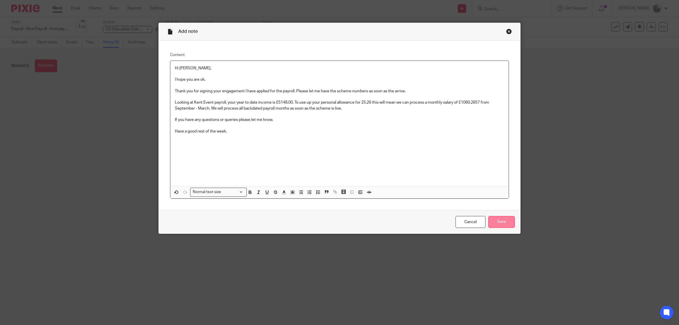
click at [506, 226] on input "Save" at bounding box center [501, 222] width 26 height 12
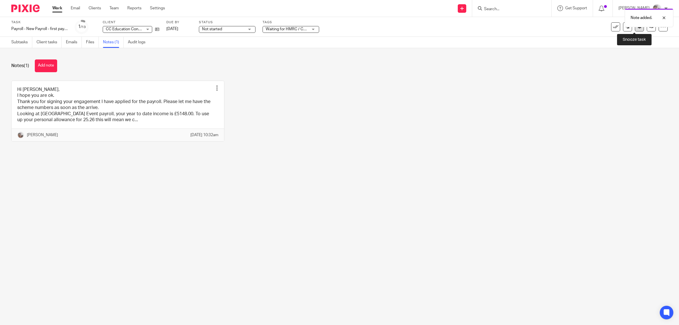
click at [637, 29] on icon at bounding box center [639, 26] width 4 height 4
click at [356, 161] on div "Notes (1) Add note Hi [PERSON_NAME], I hope you are ok. Thank you for signing y…" at bounding box center [339, 104] width 679 height 113
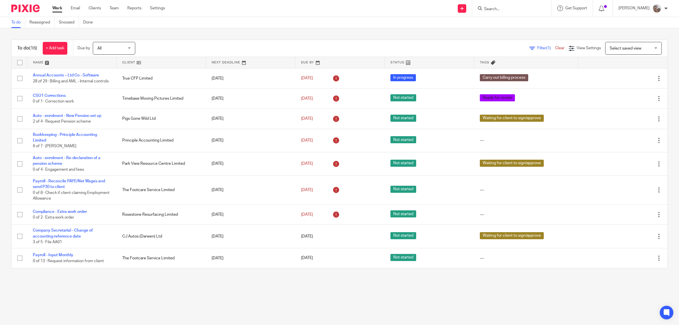
click at [522, 8] on input "Search" at bounding box center [508, 9] width 51 height 5
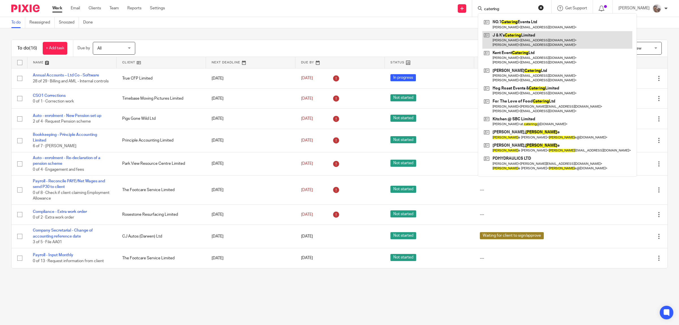
type input "catering"
click at [532, 35] on link at bounding box center [557, 40] width 150 height 18
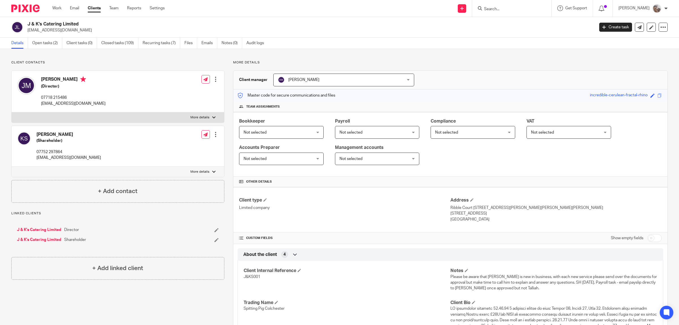
click at [191, 116] on p "More details" at bounding box center [199, 117] width 19 height 5
click at [12, 112] on input "More details" at bounding box center [11, 112] width 0 height 0
checkbox input "true"
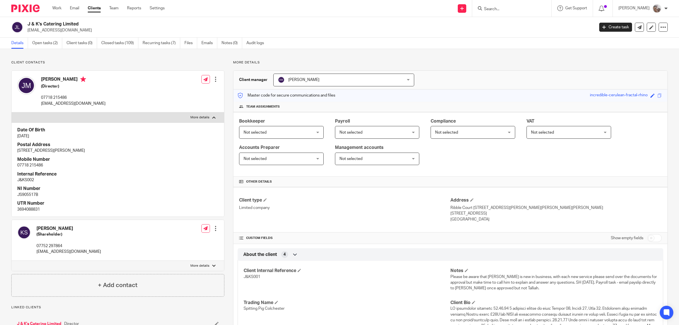
drag, startPoint x: 137, startPoint y: 152, endPoint x: 13, endPoint y: 152, distance: 124.8
click at [13, 152] on div "Date Of Birth 15 Dec 1983 Postal Address 67 James Ward Road, Colchester, Essex,…" at bounding box center [118, 169] width 212 height 94
copy p "67 James Ward Road, Colchester, Essex, United Kingdom, CO2 9FU"
click at [148, 156] on div "Date Of Birth 15 Dec 1983 Postal Address 67 James Ward Road, Colchester, Essex,…" at bounding box center [118, 169] width 212 height 94
drag, startPoint x: 138, startPoint y: 151, endPoint x: 122, endPoint y: 150, distance: 16.4
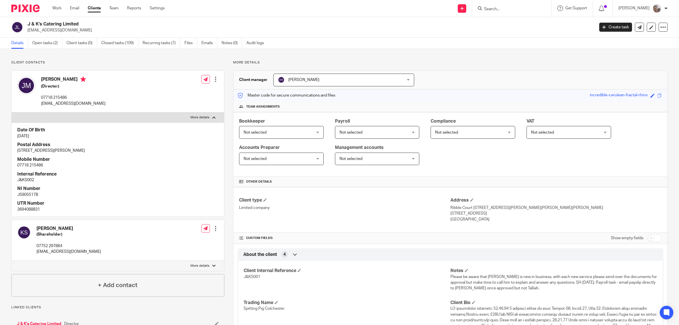
click at [122, 150] on p "67 James Ward Road, Colchester, Essex, United Kingdom, CO2 9FU" at bounding box center [117, 151] width 201 height 6
copy p "CO2 9FU"
click at [471, 200] on h4 "Address" at bounding box center [555, 200] width 211 height 6
click at [470, 201] on span at bounding box center [471, 199] width 3 height 3
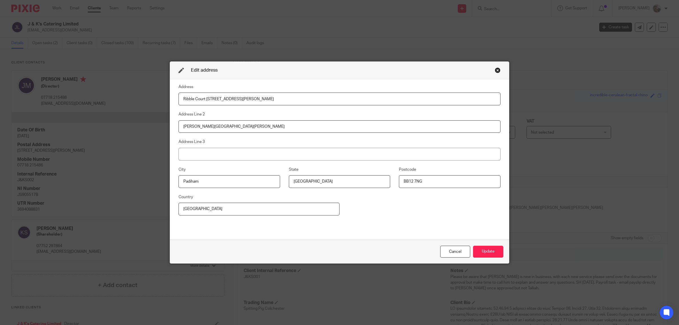
drag, startPoint x: 216, startPoint y: 101, endPoint x: 149, endPoint y: 102, distance: 67.1
click at [149, 102] on div "Edit address Address Ribble Court 1 Mead Way Address Line 2 Shuttleworth Mead B…" at bounding box center [339, 162] width 679 height 325
type input "67 James Ward Road"
drag, startPoint x: 183, startPoint y: 128, endPoint x: 144, endPoint y: 129, distance: 39.6
click at [144, 129] on div "Edit address Address 67 James Ward Road Address Line 2 Shuttleworth Mead Busine…" at bounding box center [339, 162] width 679 height 325
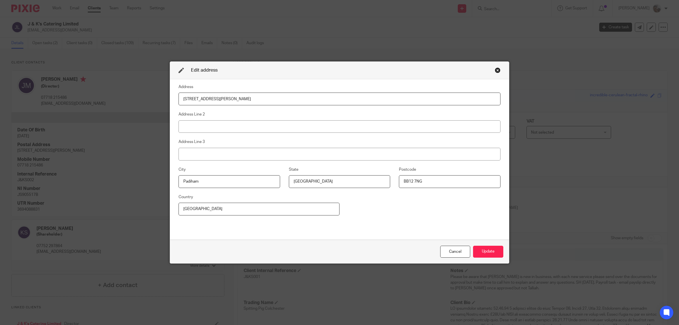
drag, startPoint x: 223, startPoint y: 181, endPoint x: 174, endPoint y: 184, distance: 48.7
click at [173, 183] on fieldset "City Padiham" at bounding box center [225, 177] width 110 height 22
paste input "Colchester"
type input "Colchester"
drag, startPoint x: 310, startPoint y: 182, endPoint x: 264, endPoint y: 182, distance: 46.1
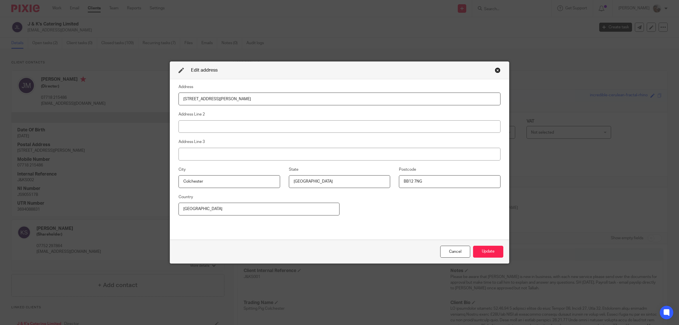
click at [264, 182] on div "City Colchester State Lancashire Postcode BB12 7NG" at bounding box center [335, 179] width 331 height 27
paste input "Essex"
type input "Essex"
drag, startPoint x: 392, startPoint y: 180, endPoint x: 367, endPoint y: 180, distance: 25.5
click at [367, 180] on div "City Colchester State Essex Postcode BB12 7NG" at bounding box center [335, 179] width 331 height 27
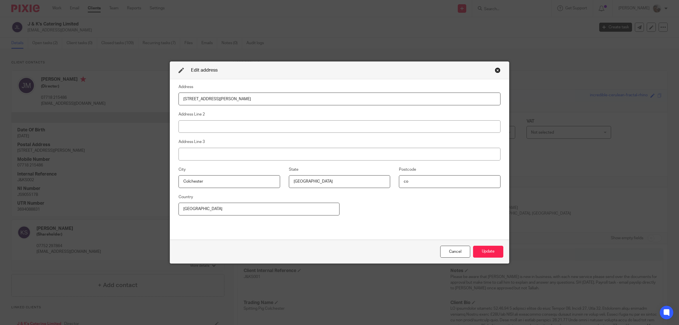
type input "c"
type input "CO2 9FU"
click at [484, 253] on button "Update" at bounding box center [488, 252] width 30 height 12
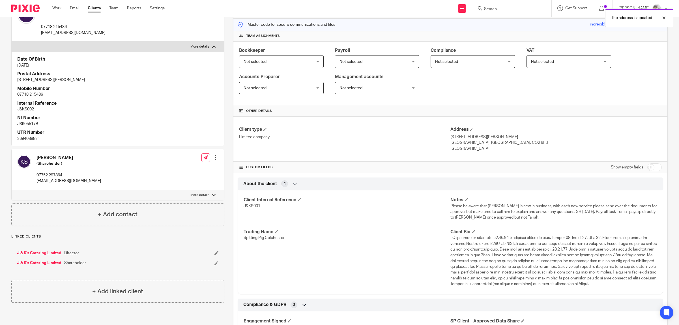
scroll to position [106, 0]
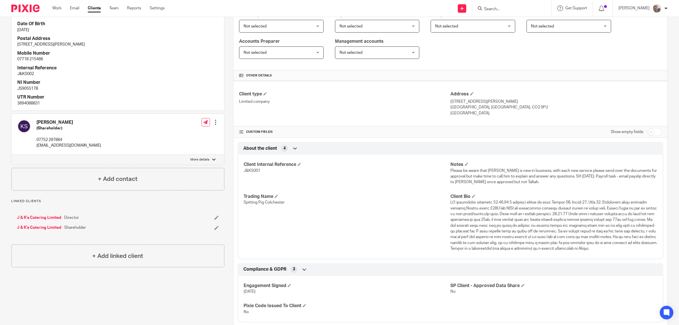
drag, startPoint x: 490, startPoint y: 102, endPoint x: 446, endPoint y: 101, distance: 44.4
click at [446, 101] on div "Client type Limited company Address 67 James Ward Road Colchester, Essex, CO2 9…" at bounding box center [450, 103] width 434 height 45
copy div "Address 67 James Ward Road"
click at [511, 107] on p "Colchester, Essex, CO2 9FU" at bounding box center [555, 107] width 211 height 6
drag, startPoint x: 503, startPoint y: 107, endPoint x: 448, endPoint y: 108, distance: 54.3
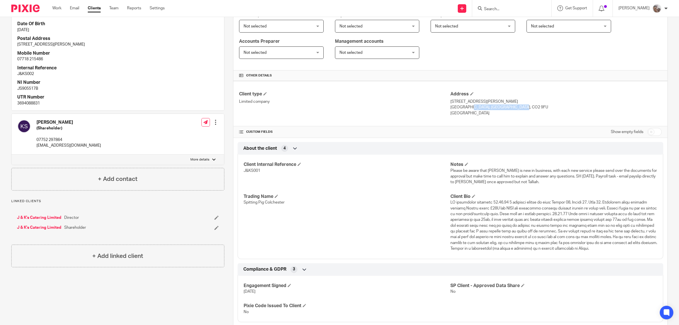
click at [450, 108] on p "Colchester, Essex, CO2 9FU" at bounding box center [555, 107] width 211 height 6
copy p "olchester, Essex, CO2 9FU"
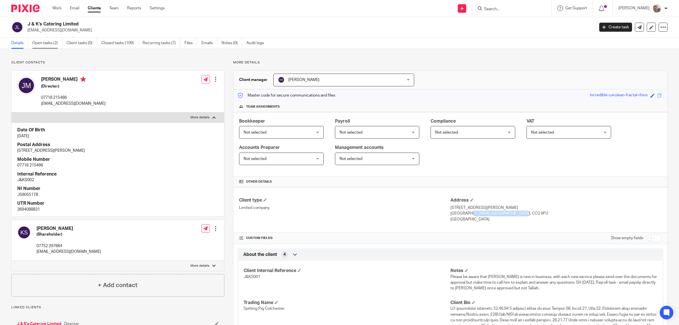
click at [45, 43] on link "Open tasks (2)" at bounding box center [47, 43] width 30 height 11
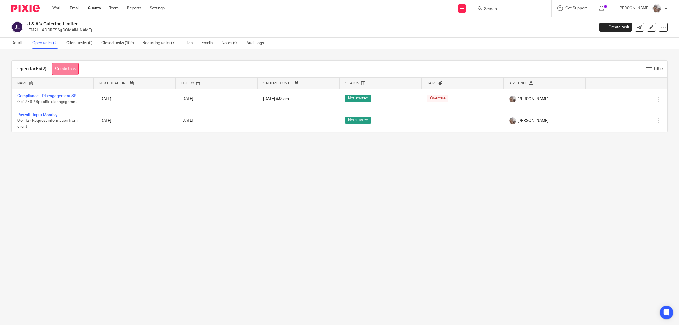
click at [61, 71] on link "Create task" at bounding box center [65, 69] width 27 height 13
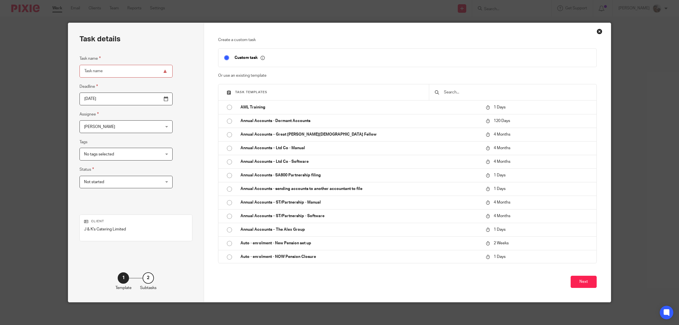
click at [466, 93] on input "text" at bounding box center [516, 92] width 147 height 6
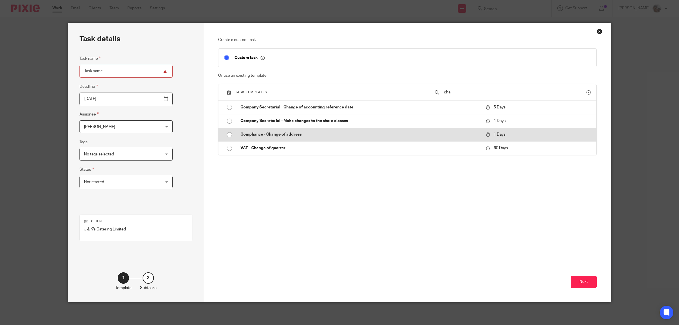
type input "cha"
click at [273, 132] on p "Compliance - Change of address" at bounding box center [360, 135] width 240 height 6
type input "[DATE]"
type input "Compliance - Change of address"
checkbox input "false"
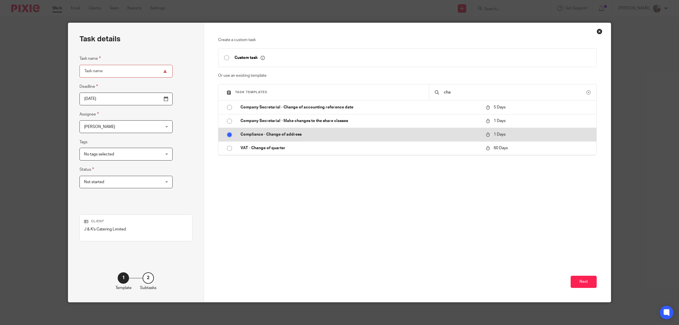
radio input "true"
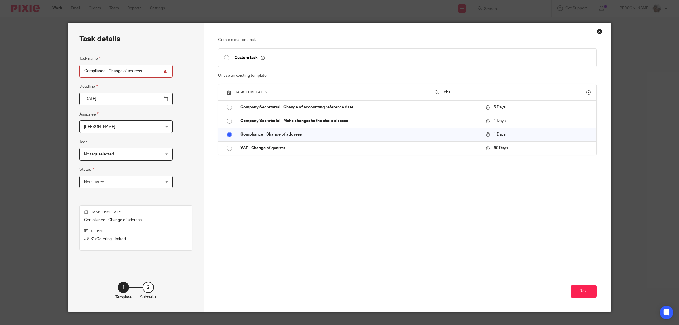
click at [501, 238] on div "Next" at bounding box center [407, 267] width 379 height 88
click at [579, 292] on button "Next" at bounding box center [584, 291] width 26 height 12
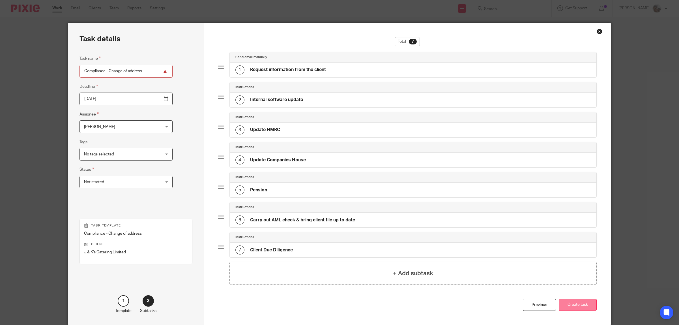
click at [578, 307] on button "Create task" at bounding box center [578, 304] width 38 height 12
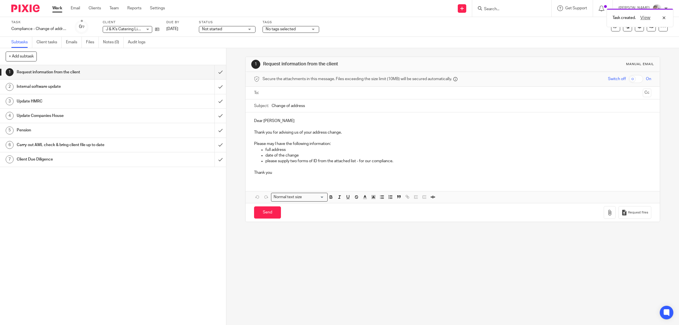
click at [290, 27] on span "No tags selected" at bounding box center [281, 29] width 30 height 4
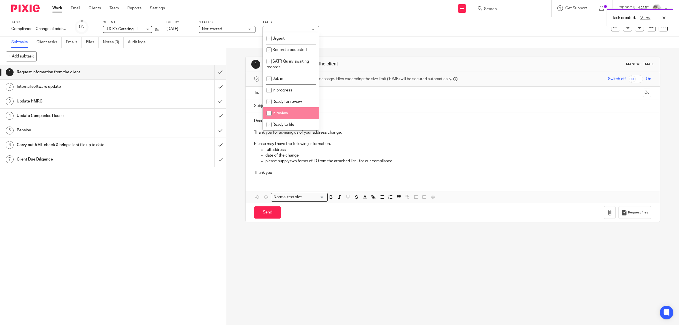
scroll to position [106, 0]
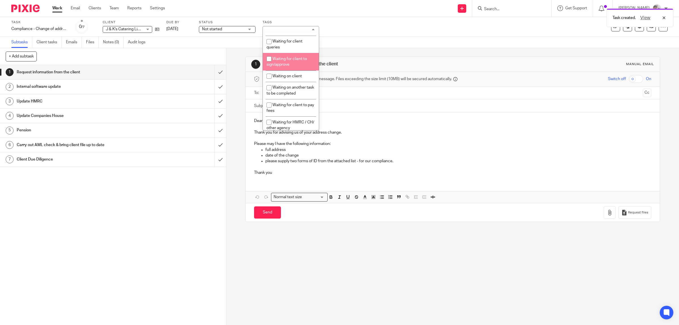
click at [293, 64] on li "Waiting for client to sign/approve" at bounding box center [291, 61] width 56 height 17
checkbox input "true"
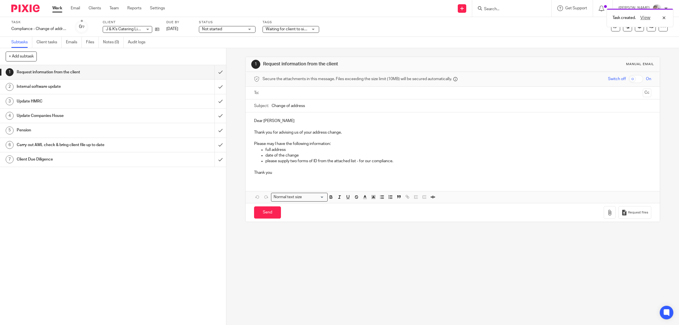
click at [106, 257] on div "1 Request information from the client 2 Internal software update 3 Update HMRC …" at bounding box center [113, 195] width 226 height 260
click at [215, 74] on input "submit" at bounding box center [113, 72] width 226 height 14
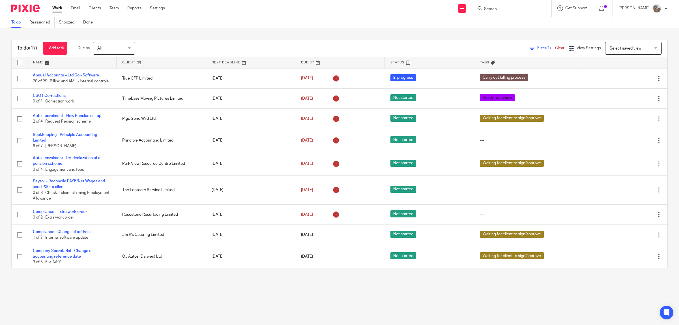
click at [500, 9] on input "Search" at bounding box center [508, 9] width 51 height 5
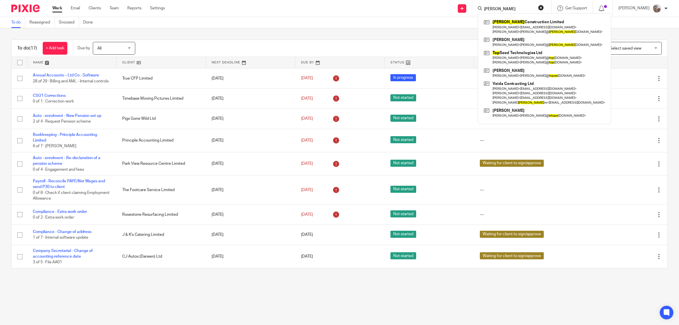
type input "[PERSON_NAME]"
click button "submit" at bounding box center [0, 0] width 0 height 0
click at [517, 30] on link at bounding box center [544, 27] width 124 height 18
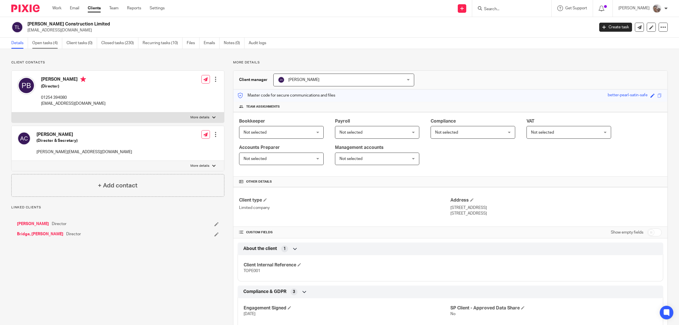
click at [42, 42] on link "Open tasks (4)" at bounding box center [47, 43] width 30 height 11
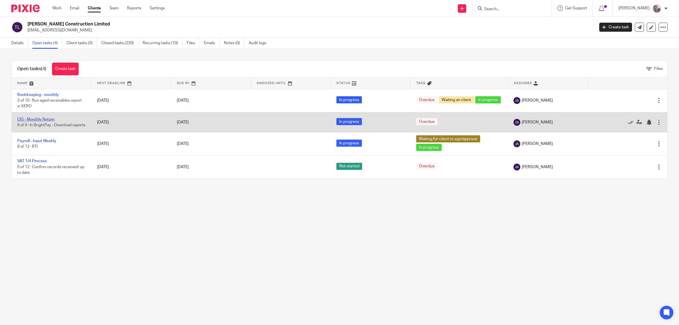
click at [45, 117] on link "CIS - Monthly Return" at bounding box center [35, 119] width 37 height 4
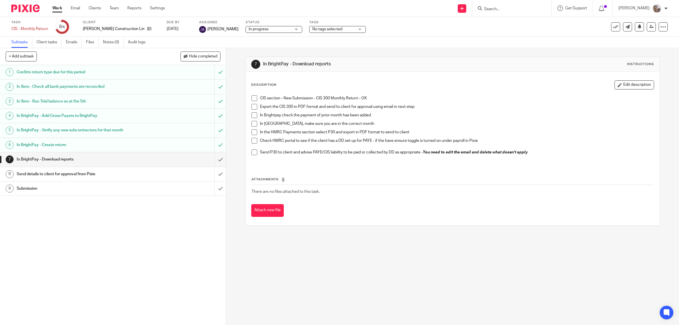
click at [511, 7] on input "Search" at bounding box center [508, 9] width 51 height 5
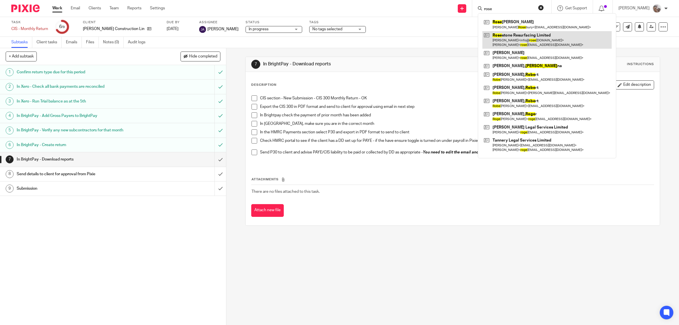
type input "rose"
click at [526, 35] on link at bounding box center [546, 40] width 129 height 18
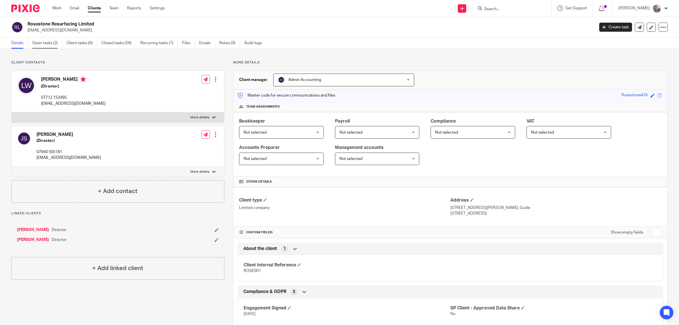
click at [40, 43] on link "Open tasks (2)" at bounding box center [47, 43] width 30 height 11
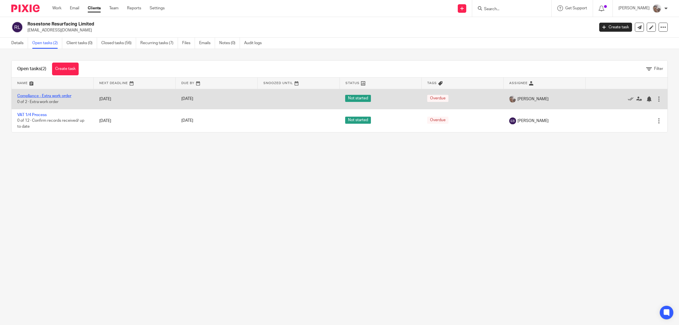
click at [55, 95] on link "Compliance - Extra work order" at bounding box center [44, 96] width 54 height 4
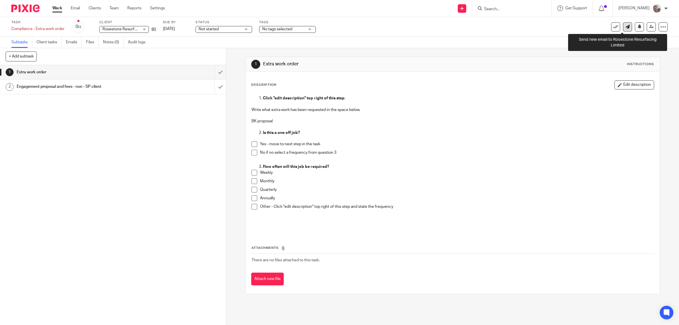
click at [625, 27] on icon at bounding box center [627, 27] width 4 height 4
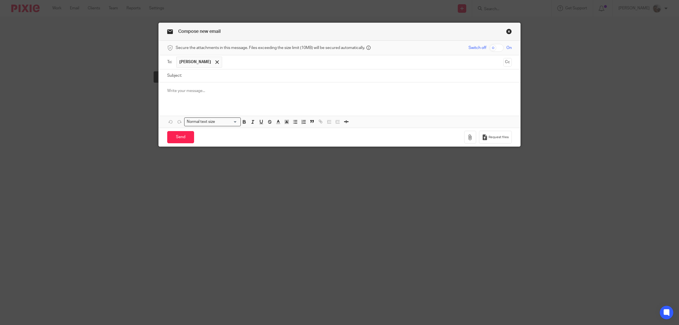
click at [188, 62] on span "Louis Watt" at bounding box center [195, 62] width 32 height 6
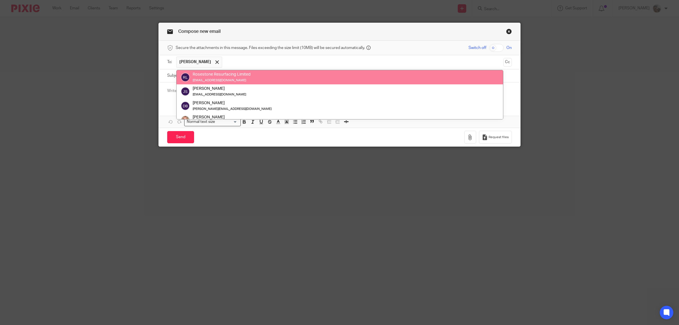
click at [198, 74] on div "Rosestone Resurfacing Limited" at bounding box center [222, 75] width 58 height 6
click at [225, 60] on input "text" at bounding box center [363, 62] width 276 height 11
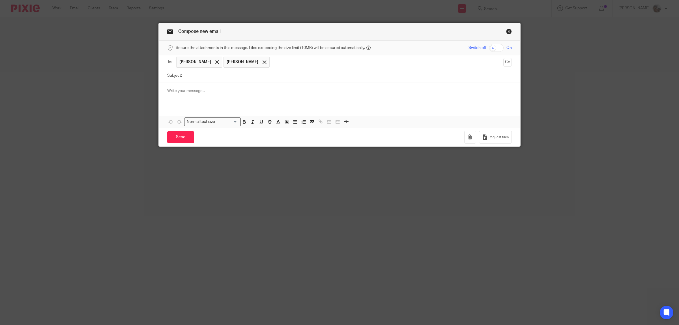
click at [202, 100] on div at bounding box center [340, 93] width 362 height 22
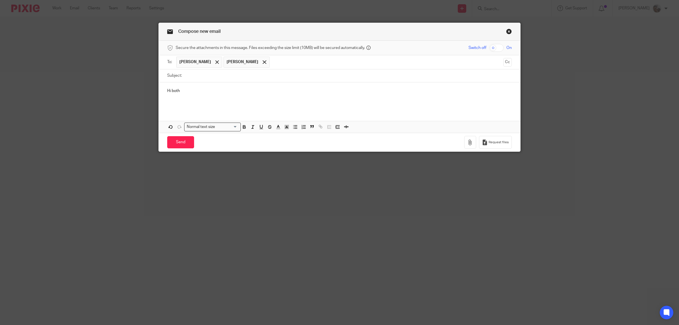
click at [180, 77] on div "Subject:" at bounding box center [339, 75] width 345 height 13
click at [192, 76] on input "Subject:" at bounding box center [348, 75] width 327 height 13
type input "Bookkeeping"
click at [188, 90] on p "Hi both" at bounding box center [339, 91] width 345 height 6
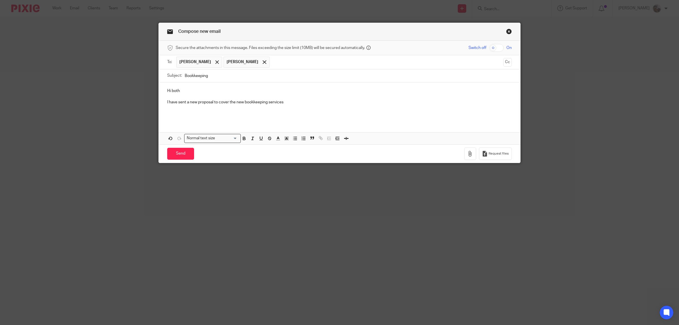
click at [308, 101] on p "I have sent a new proposal to cover the new bookkeeping services" at bounding box center [339, 102] width 345 height 6
click at [286, 103] on p "I have sent a new proposal to cover the new bookkeeping services" at bounding box center [339, 102] width 345 height 6
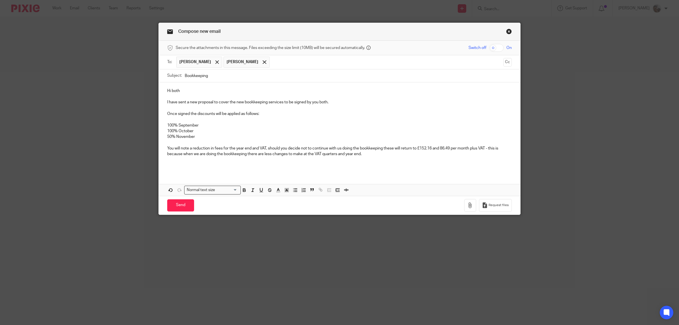
click at [211, 102] on p "I have sent a new proposal to cover the new bookkeeping services to be signed b…" at bounding box center [339, 102] width 345 height 6
click at [207, 140] on p at bounding box center [339, 142] width 345 height 6
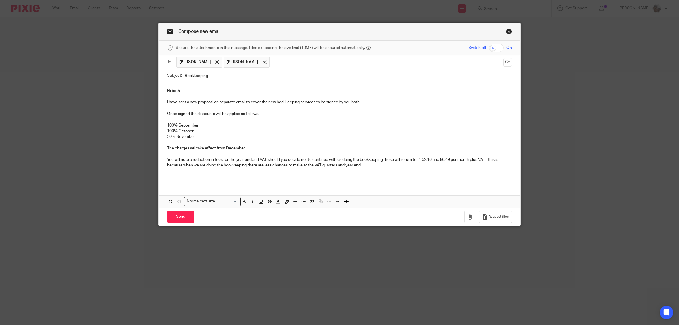
click at [172, 149] on p "The charges will take effect from December." at bounding box center [339, 148] width 345 height 6
click at [258, 149] on p "The full charges will take effect from December." at bounding box center [339, 148] width 345 height 6
click at [373, 165] on p "You will note a reduction in fees for the year end and VAT, should you decide n…" at bounding box center [339, 163] width 345 height 12
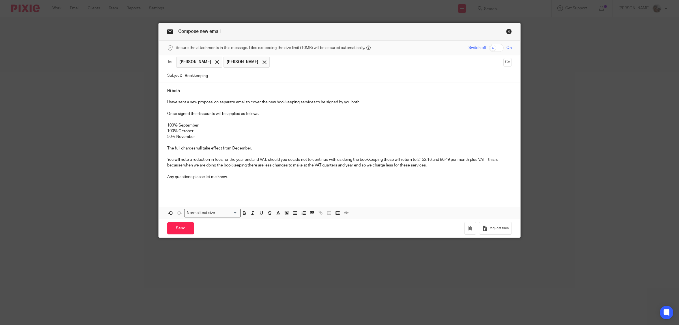
click at [440, 162] on p "You will note a reduction in fees for the year end and VAT, should you decide n…" at bounding box center [339, 163] width 345 height 12
click at [440, 165] on p "You will note a reduction in fees for the year end and VAT, should you decide n…" at bounding box center [339, 163] width 345 height 12
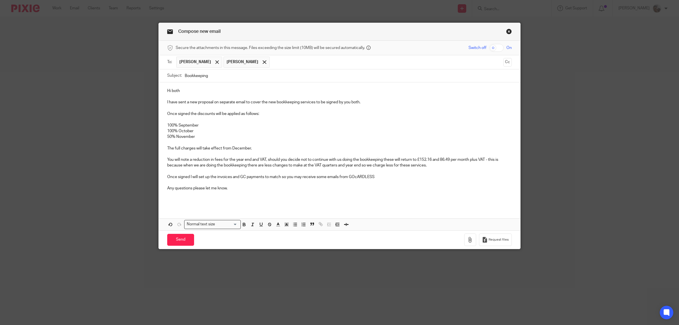
click at [361, 177] on p "Once signed I will set up the invoices and GC payments to match so you may rece…" at bounding box center [339, 177] width 345 height 6
copy p "GoCardless"
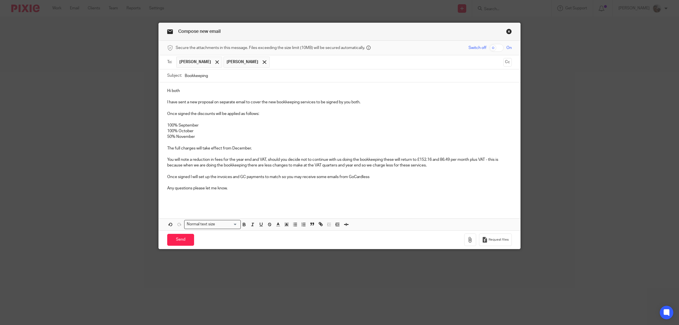
click at [241, 177] on p "Once signed I will set up the invoices and GC payments to match so you may rece…" at bounding box center [339, 177] width 345 height 6
click at [275, 65] on input "text" at bounding box center [386, 62] width 229 height 11
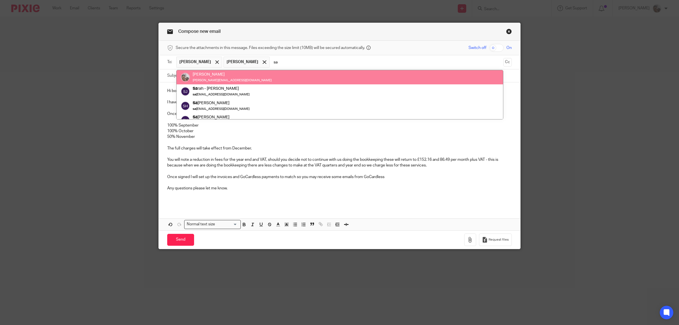
type input "sa"
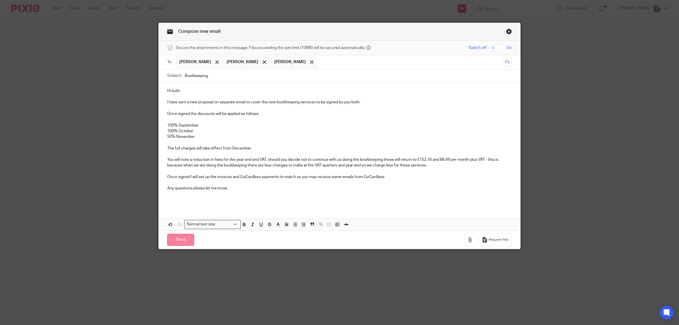
click at [174, 243] on input "Send" at bounding box center [180, 240] width 27 height 12
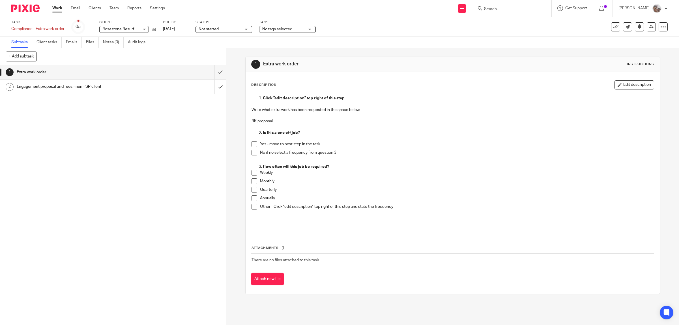
click at [286, 28] on span "No tags selected" at bounding box center [277, 29] width 30 height 4
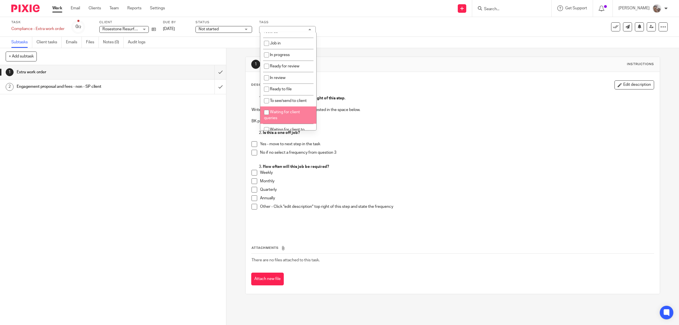
scroll to position [71, 0]
click at [291, 97] on li "Waiting for client to sign/approve" at bounding box center [288, 96] width 56 height 17
checkbox input "true"
click at [143, 145] on div "1 Extra work order 2 Engagement proposal and fees - non - SP client" at bounding box center [113, 195] width 226 height 260
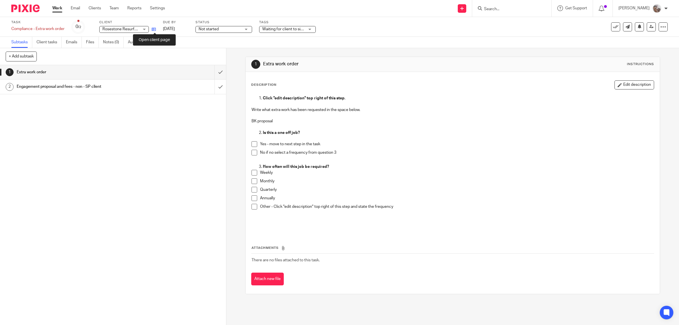
click at [154, 29] on icon at bounding box center [154, 29] width 4 height 4
click at [252, 151] on span at bounding box center [254, 153] width 6 height 6
click at [251, 179] on span at bounding box center [254, 181] width 6 height 6
click at [107, 70] on h1 "Extra work order" at bounding box center [81, 72] width 128 height 8
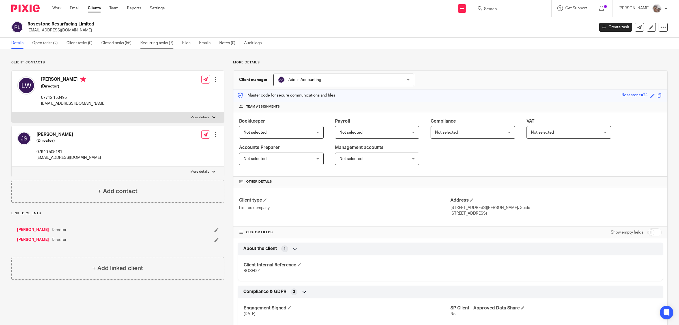
click at [152, 43] on link "Recurring tasks (7)" at bounding box center [159, 43] width 38 height 11
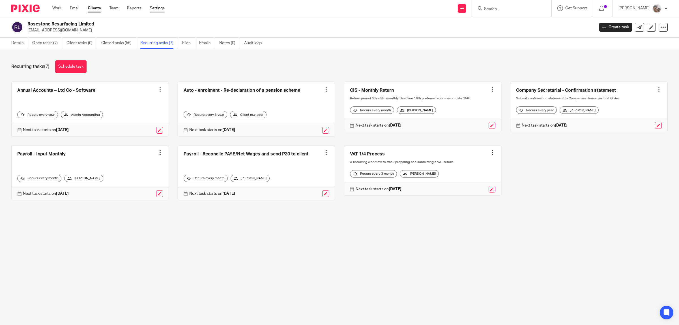
click at [160, 8] on link "Settings" at bounding box center [157, 8] width 15 height 6
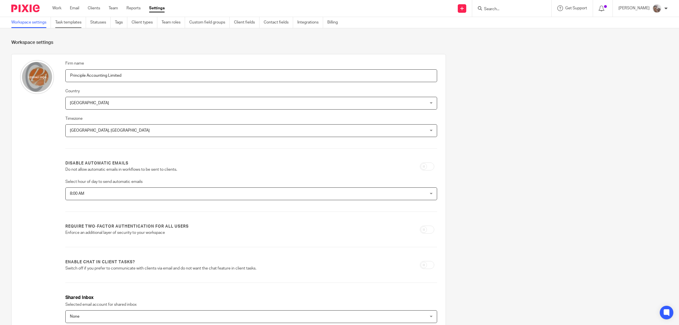
click at [74, 23] on link "Task templates" at bounding box center [70, 22] width 31 height 11
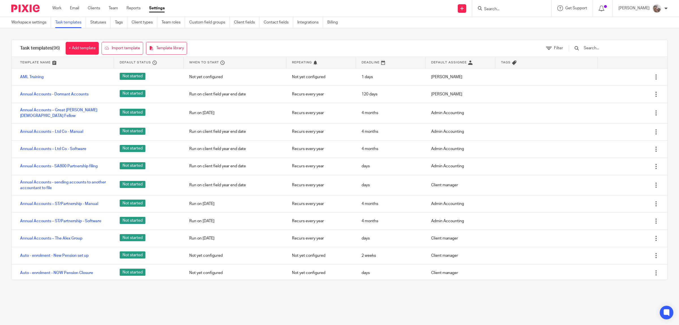
click at [606, 49] on input "text" at bounding box center [616, 48] width 66 height 6
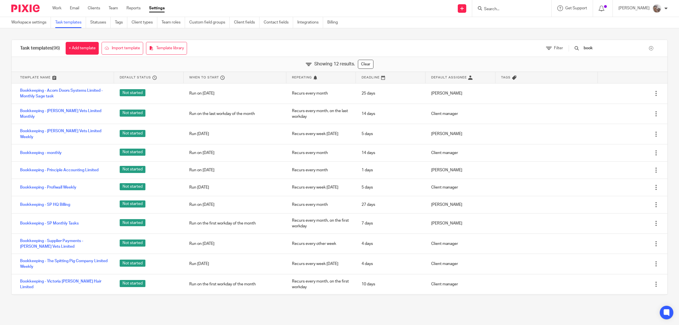
type input "book"
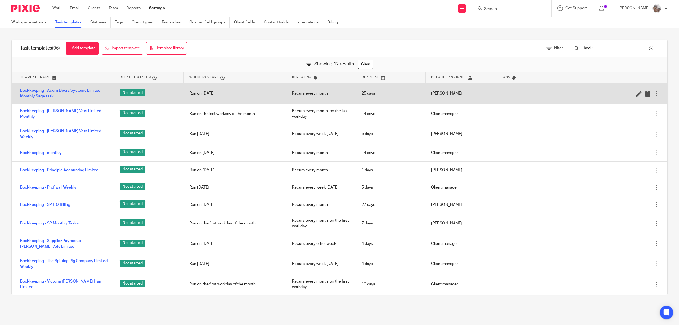
scroll to position [14, 0]
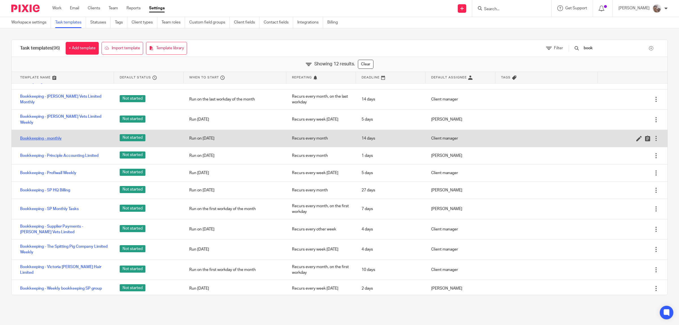
click at [55, 136] on link "Bookkeeping - monthly" at bounding box center [41, 139] width 42 height 6
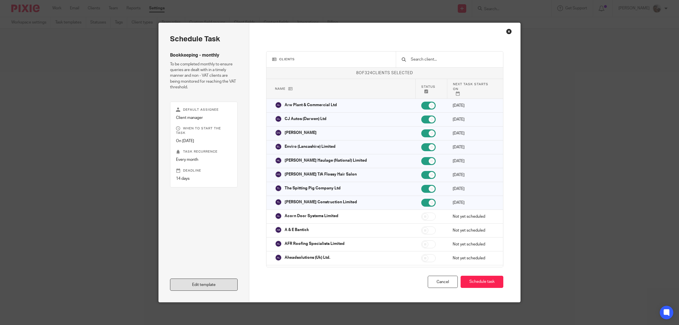
click at [209, 283] on link "Edit template" at bounding box center [204, 284] width 68 height 12
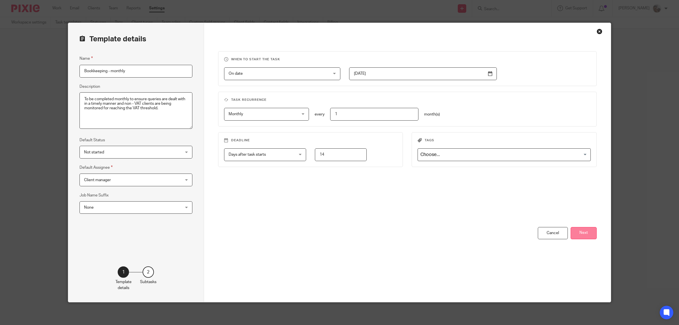
click at [582, 233] on button "Next" at bounding box center [584, 233] width 26 height 12
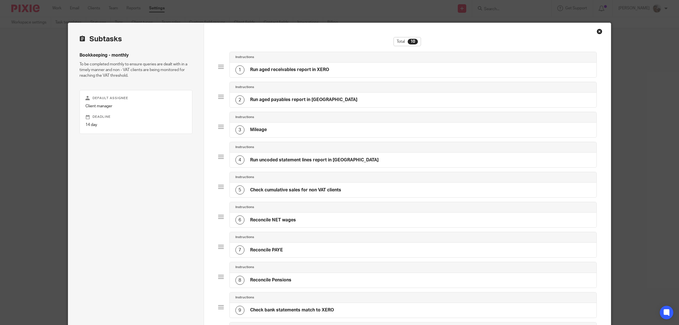
click at [597, 32] on div "Close this dialog window" at bounding box center [600, 32] width 6 height 6
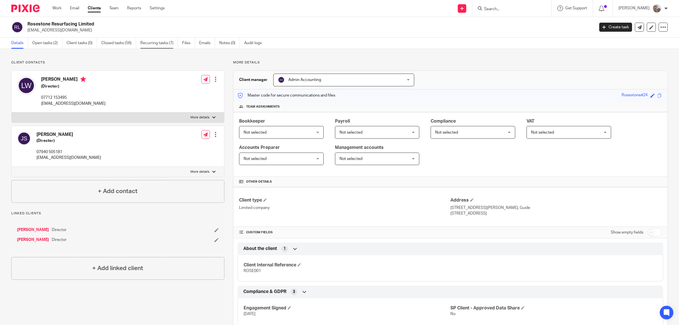
click at [156, 42] on link "Recurring tasks (7)" at bounding box center [159, 43] width 38 height 11
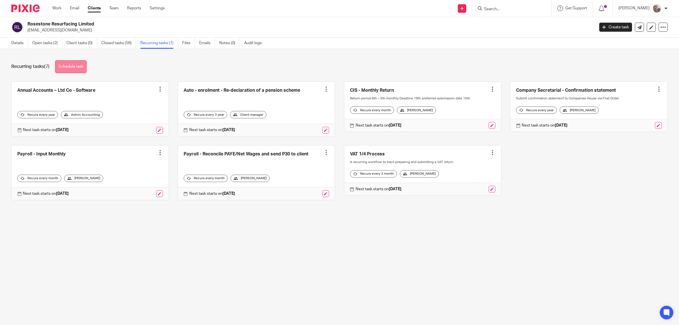
click at [81, 64] on link "Schedule task" at bounding box center [70, 66] width 31 height 13
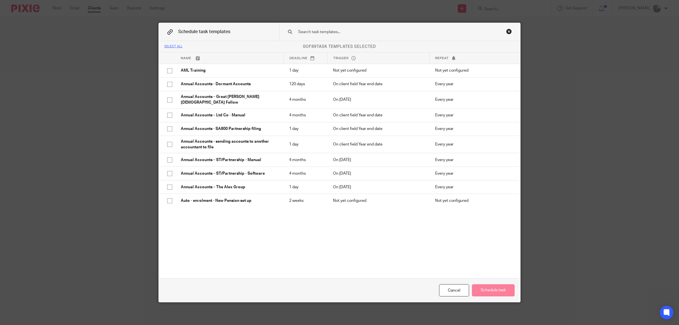
click at [345, 33] on input "text" at bounding box center [391, 32] width 186 height 6
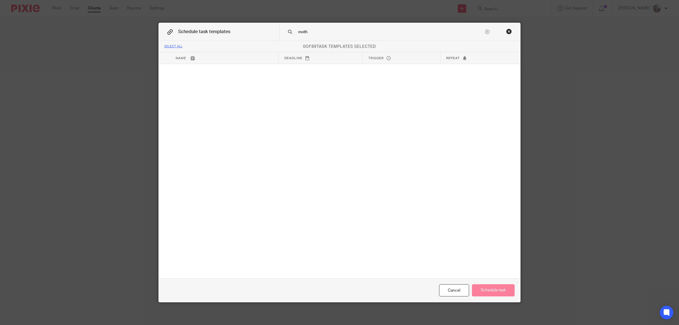
click at [301, 32] on input "moth" at bounding box center [391, 32] width 186 height 6
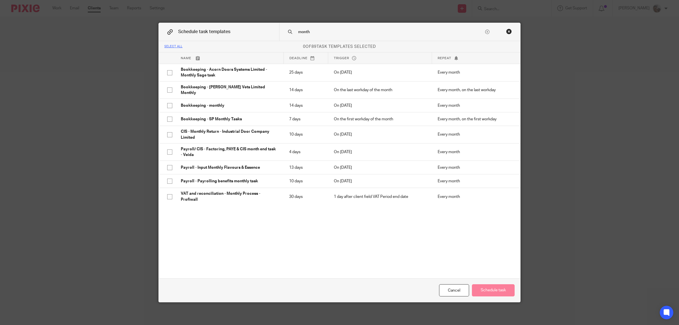
type input "month"
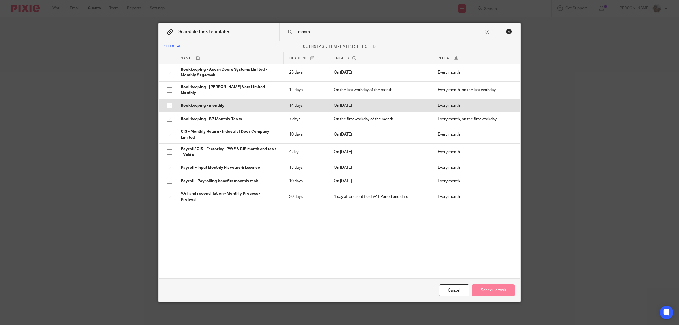
click at [215, 103] on p "Bookkeeping - monthly" at bounding box center [229, 106] width 97 height 6
checkbox input "true"
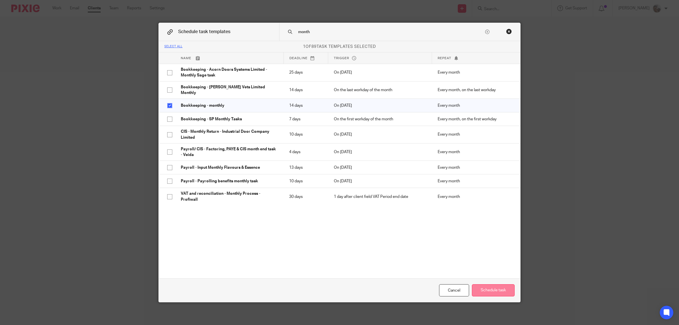
click at [487, 292] on button "Schedule task" at bounding box center [493, 290] width 43 height 12
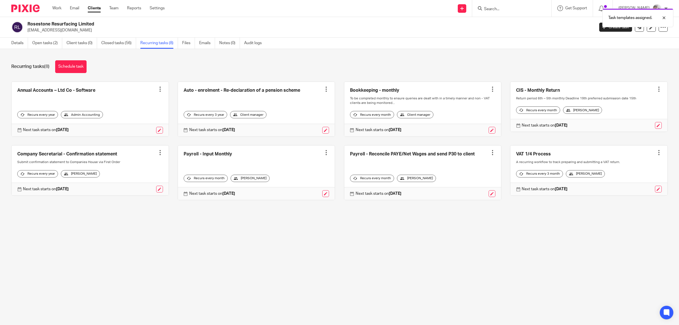
click at [490, 155] on div at bounding box center [493, 153] width 6 height 6
click at [465, 193] on span "Cancel schedule" at bounding box center [464, 194] width 30 height 4
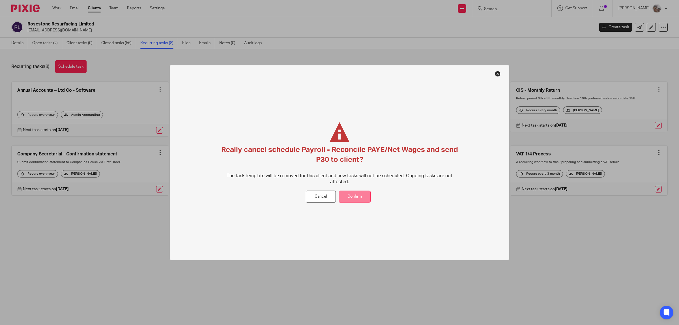
click at [354, 193] on button "Confirm" at bounding box center [355, 196] width 32 height 12
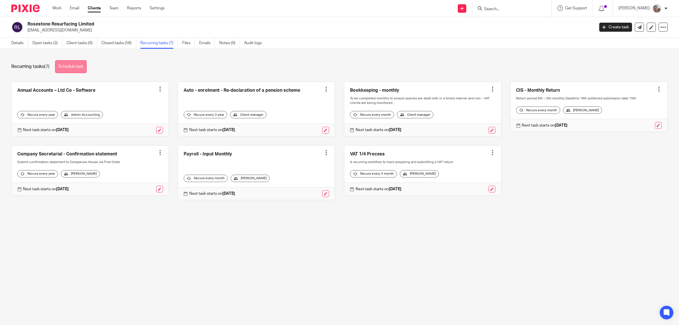
click at [64, 67] on link "Schedule task" at bounding box center [70, 66] width 31 height 13
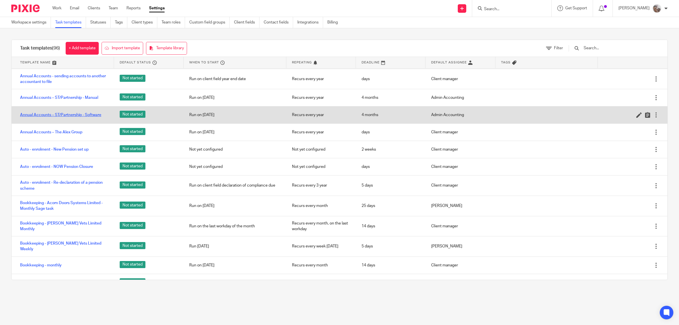
scroll to position [141, 0]
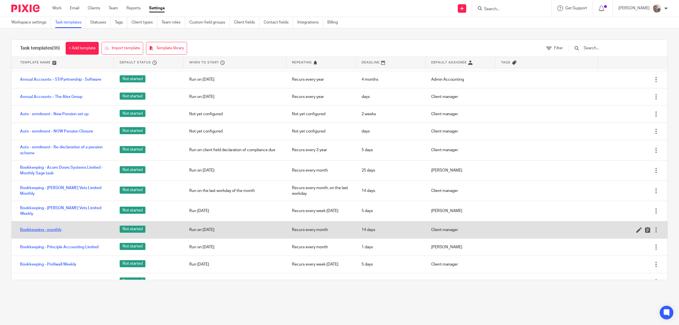
click at [47, 227] on link "Bookkeeping - monthly" at bounding box center [41, 230] width 42 height 6
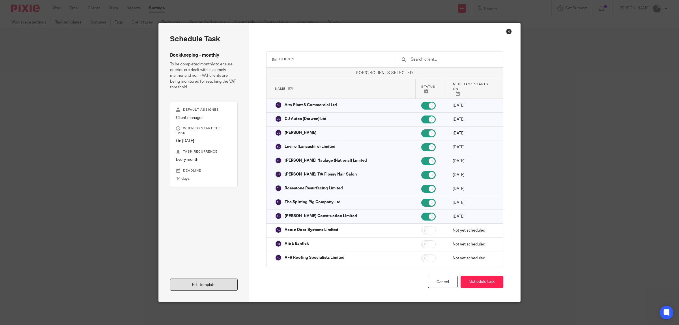
click at [188, 284] on link "Edit template" at bounding box center [204, 284] width 68 height 12
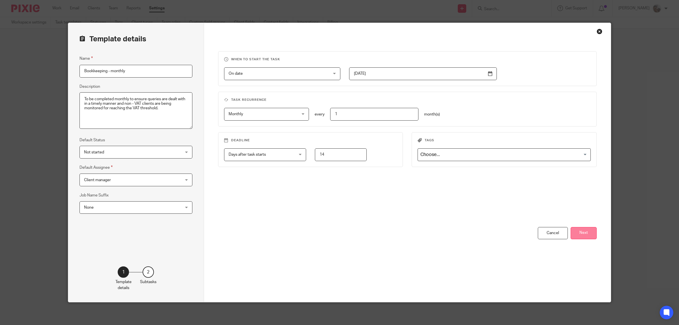
click at [586, 233] on button "Next" at bounding box center [584, 233] width 26 height 12
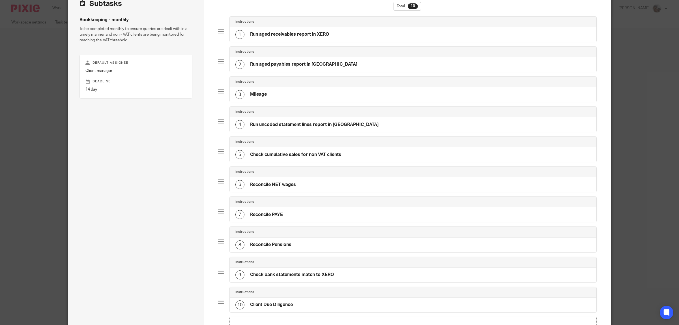
scroll to position [115, 0]
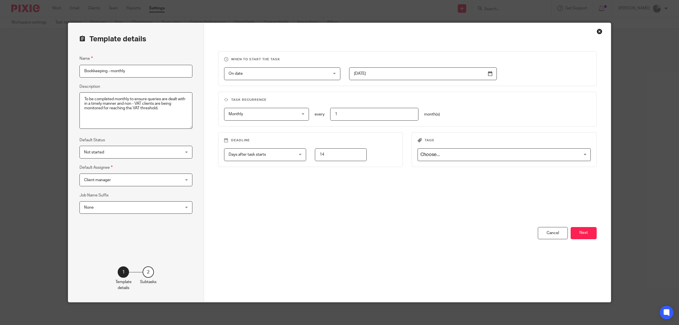
click at [597, 31] on div "Close this dialog window" at bounding box center [600, 32] width 6 height 6
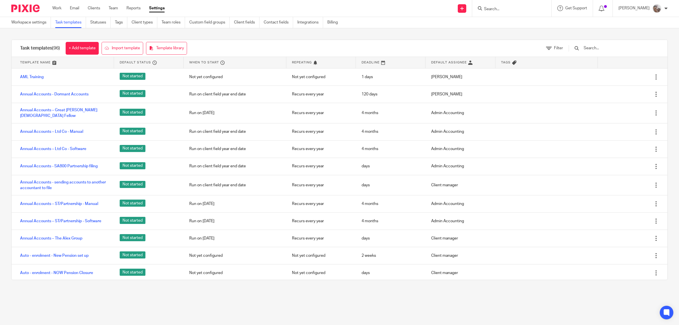
click at [596, 49] on input "text" at bounding box center [616, 48] width 66 height 6
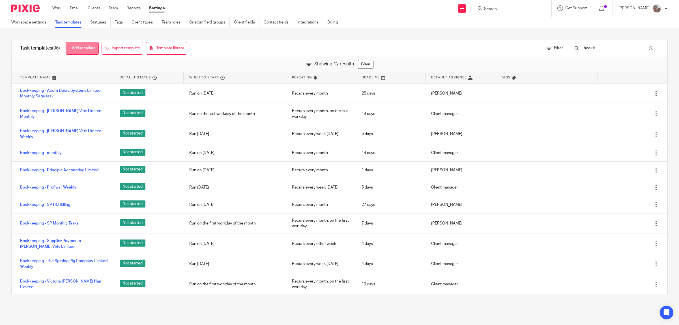
type input "bookk"
click at [71, 50] on link "+ Add template" at bounding box center [82, 48] width 33 height 13
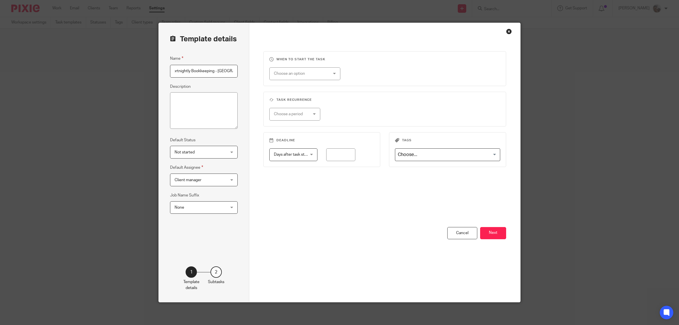
scroll to position [0, 8]
type input "Fortnightly Bookkeeping - Rosestone"
click at [286, 76] on div "Choose an option" at bounding box center [300, 74] width 53 height 12
click at [289, 96] on li "Week day" at bounding box center [302, 98] width 70 height 12
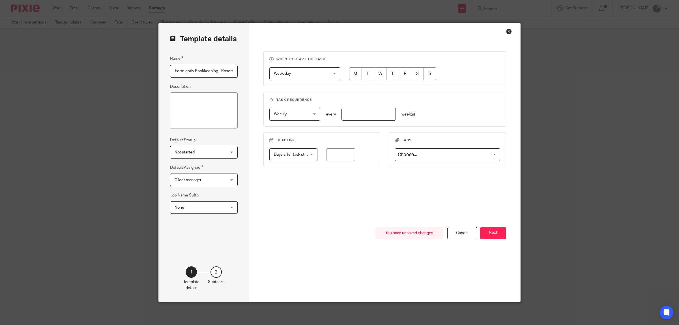
click at [350, 73] on input "radio" at bounding box center [355, 73] width 13 height 13
radio input "true"
click at [344, 115] on input "number" at bounding box center [368, 114] width 54 height 13
type input "2"
click at [337, 189] on div "When to start the task Week day Week day Disable On date Week day Month day On …" at bounding box center [384, 139] width 243 height 176
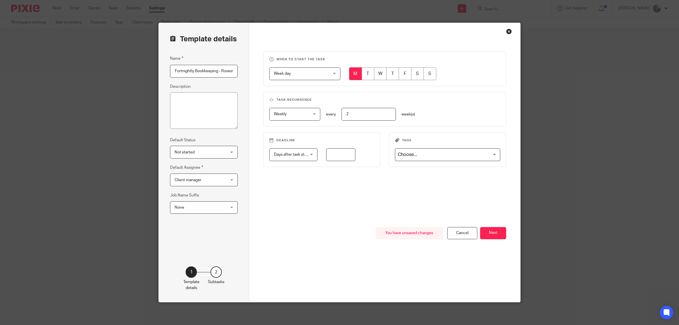
click at [340, 155] on input "number" at bounding box center [340, 154] width 29 height 13
type input "5"
click at [337, 193] on div "When to start the task Week day Week day Disable On date Week day Month day On …" at bounding box center [384, 139] width 243 height 176
click at [487, 235] on button "Next" at bounding box center [493, 233] width 26 height 12
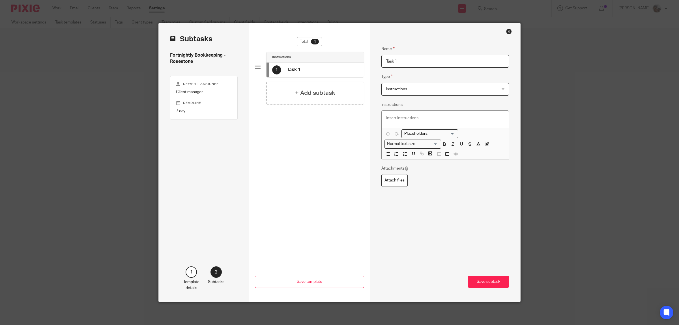
drag, startPoint x: 401, startPoint y: 61, endPoint x: 366, endPoint y: 60, distance: 34.8
click at [366, 60] on div "Subtasks Fortnightly Bookkeeping - Rosestone Default assignee Client manager De…" at bounding box center [340, 162] width 362 height 279
type input "Dext"
click at [399, 119] on p at bounding box center [445, 118] width 118 height 6
click at [296, 94] on h4 "+ Add subtask" at bounding box center [315, 93] width 40 height 9
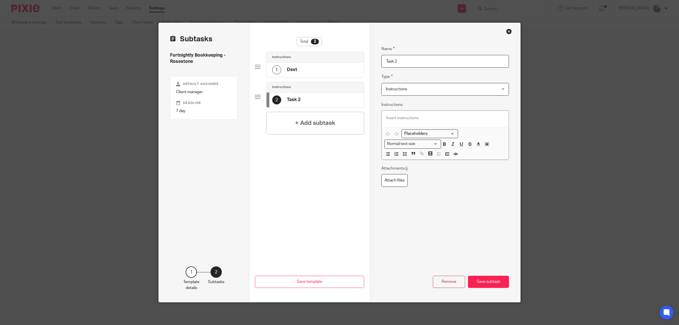
click at [362, 60] on div "Subtasks Fortnightly Bookkeeping - Rosestone Default assignee Client manager De…" at bounding box center [340, 162] width 362 height 279
type input "Reconcile bank"
click at [326, 125] on h4 "+ Add subtask" at bounding box center [315, 123] width 40 height 9
drag, startPoint x: 389, startPoint y: 61, endPoint x: 365, endPoint y: 58, distance: 23.9
click at [365, 58] on div "Subtasks Fortnightly Bookkeeping - Rosestone Default assignee Client manager De…" at bounding box center [340, 162] width 362 height 279
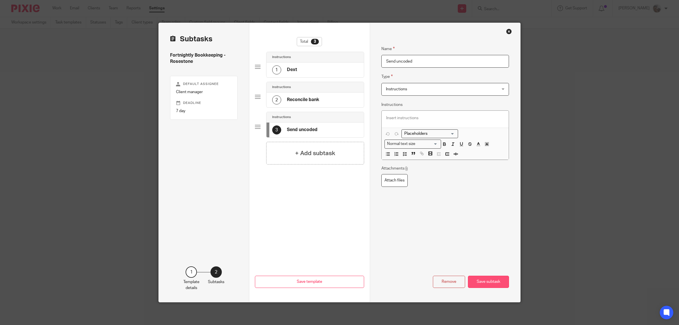
type input "Send uncoded"
click at [489, 283] on button "Save subtask" at bounding box center [488, 282] width 41 height 12
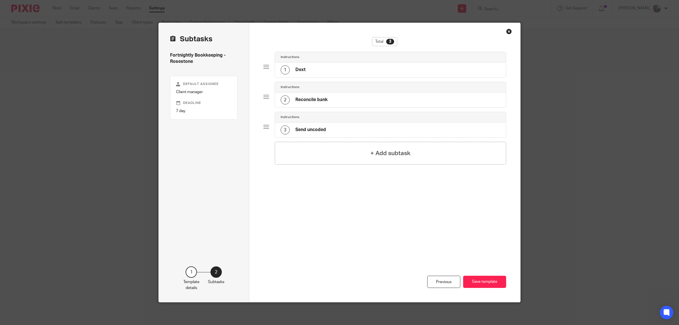
click at [489, 283] on button "Save template" at bounding box center [484, 282] width 43 height 12
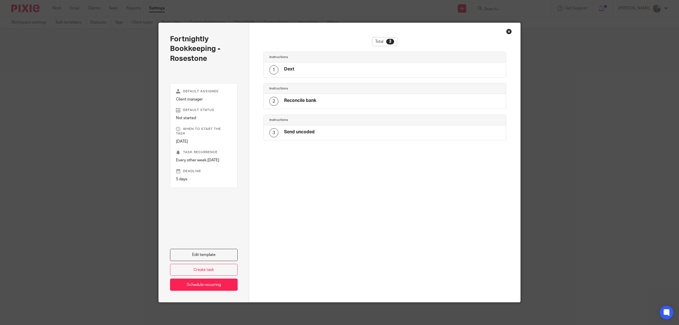
click at [506, 31] on div "Close this dialog window" at bounding box center [509, 32] width 6 height 6
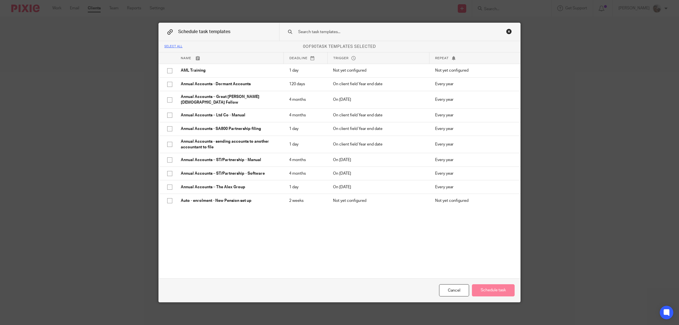
click at [365, 35] on input "text" at bounding box center [391, 32] width 186 height 6
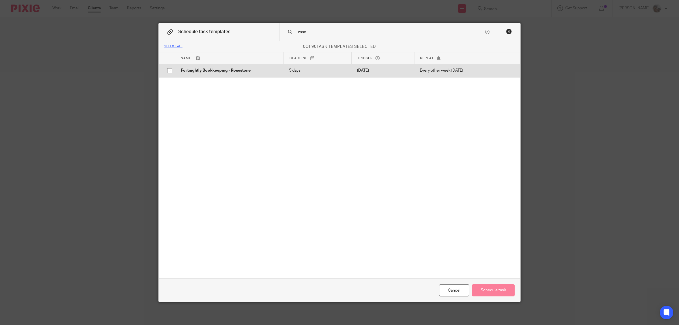
type input "rose"
click at [209, 71] on p "Fortnightly Bookkeeping - Rosestone" at bounding box center [229, 71] width 97 height 6
checkbox input "true"
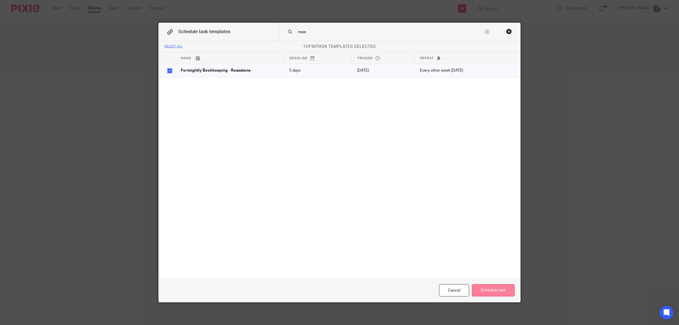
click at [491, 293] on button "Schedule task" at bounding box center [493, 290] width 43 height 12
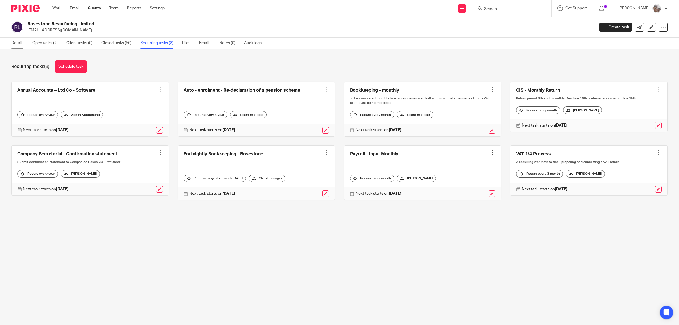
click at [18, 40] on link "Details" at bounding box center [19, 43] width 17 height 11
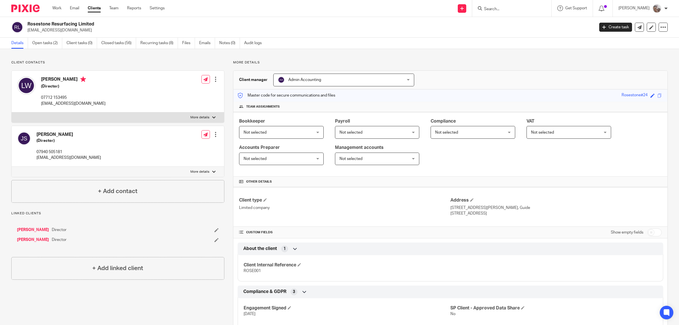
click at [294, 80] on span "Admin Accounting" at bounding box center [304, 80] width 33 height 4
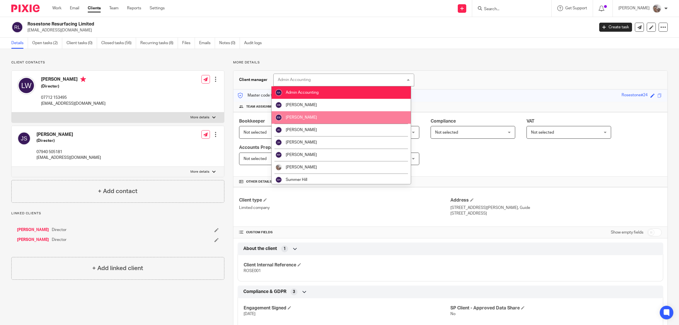
click at [309, 118] on span "[PERSON_NAME]" at bounding box center [301, 117] width 31 height 4
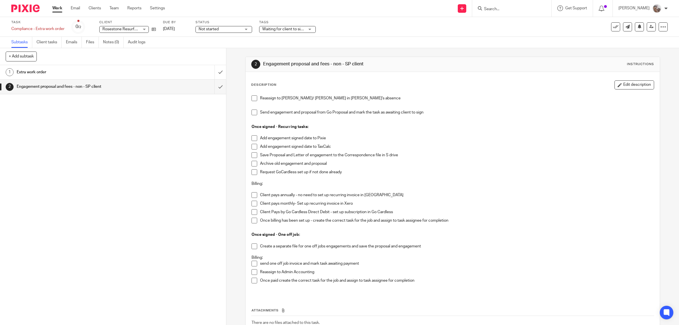
click at [252, 97] on span at bounding box center [254, 98] width 6 height 6
click at [252, 114] on span at bounding box center [254, 112] width 6 height 6
click at [170, 152] on div "1 Extra work order 2 Engagement proposal and fees - non - SP client" at bounding box center [113, 195] width 226 height 260
click at [57, 8] on link "Work" at bounding box center [57, 8] width 10 height 6
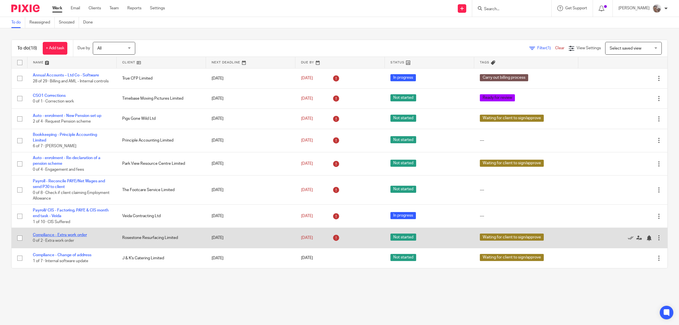
click at [77, 237] on link "Compliance - Extra work order" at bounding box center [60, 235] width 54 height 4
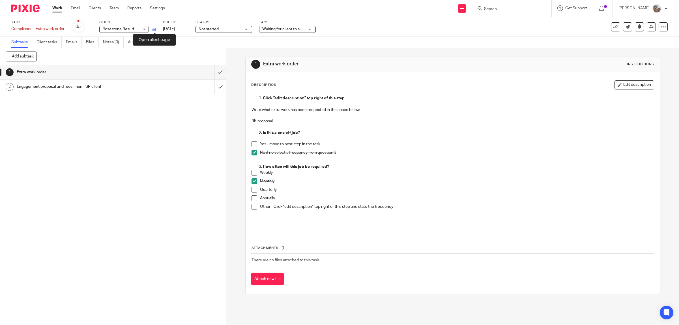
click at [154, 29] on icon at bounding box center [154, 29] width 4 height 4
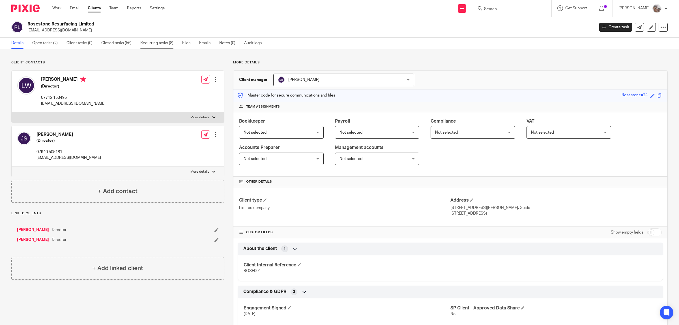
click at [146, 42] on link "Recurring tasks (8)" at bounding box center [159, 43] width 38 height 11
